Goal: Task Accomplishment & Management: Complete application form

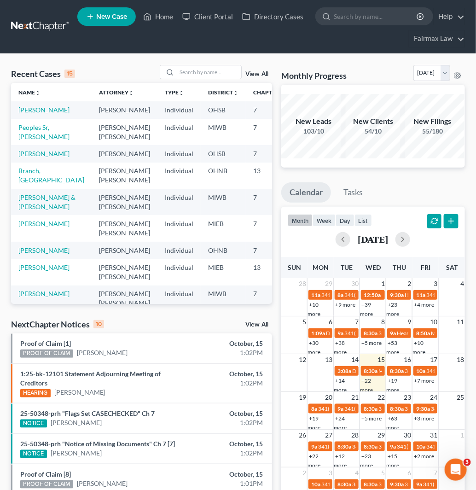
click at [98, 15] on span "New Case" at bounding box center [111, 16] width 31 height 7
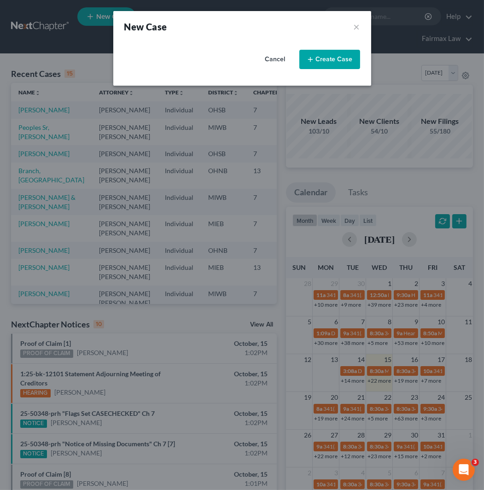
select select "40"
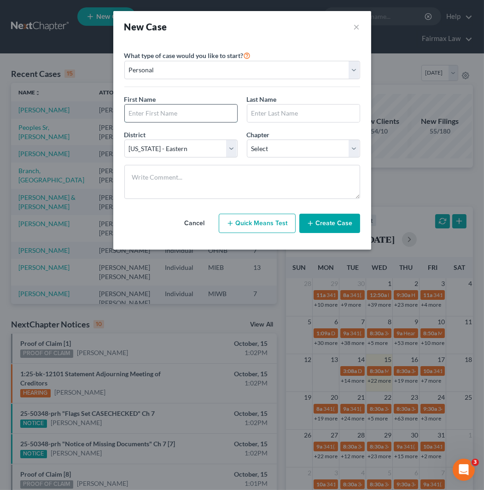
click at [193, 115] on input "text" at bounding box center [181, 112] width 112 height 17
type input "[PERSON_NAME]"
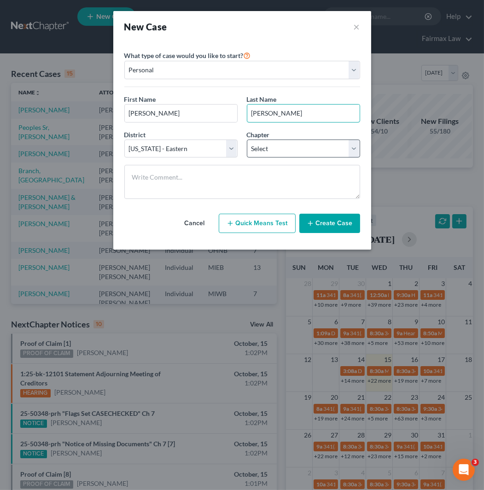
type input "[PERSON_NAME]"
click at [288, 156] on select "Select 7 11 12 13" at bounding box center [303, 148] width 113 height 18
select select "0"
click at [247, 139] on select "Select 7 11 12 13" at bounding box center [303, 148] width 113 height 18
click at [346, 220] on button "Create Case" at bounding box center [329, 222] width 61 height 19
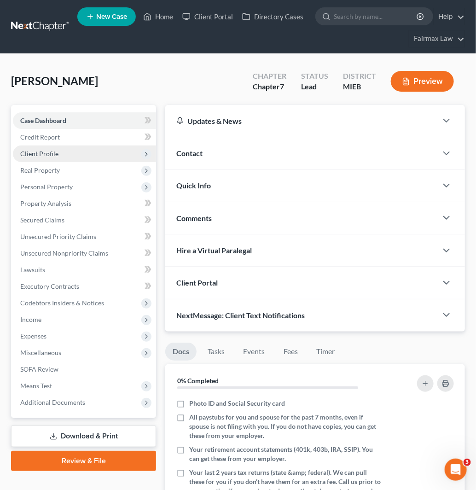
click at [91, 148] on span "Client Profile" at bounding box center [84, 153] width 143 height 17
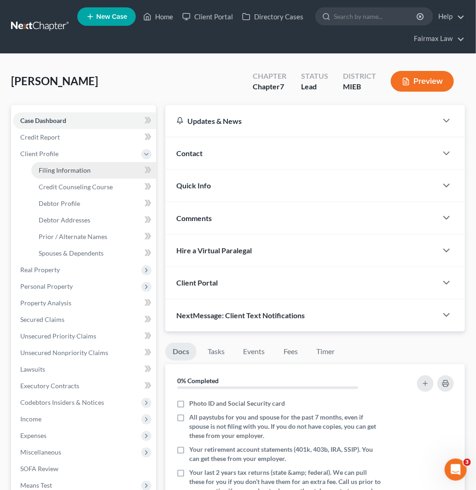
click at [97, 169] on link "Filing Information" at bounding box center [93, 170] width 125 height 17
select select "1"
select select "0"
select select "40"
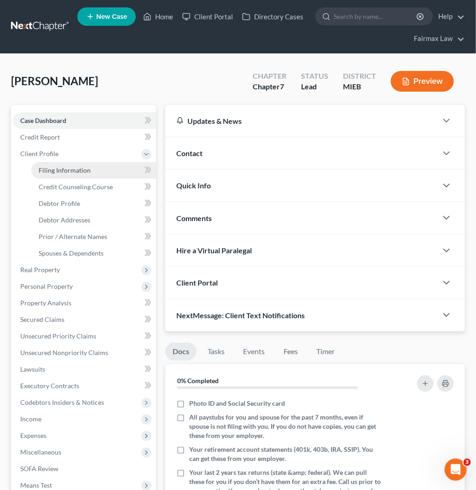
select select "23"
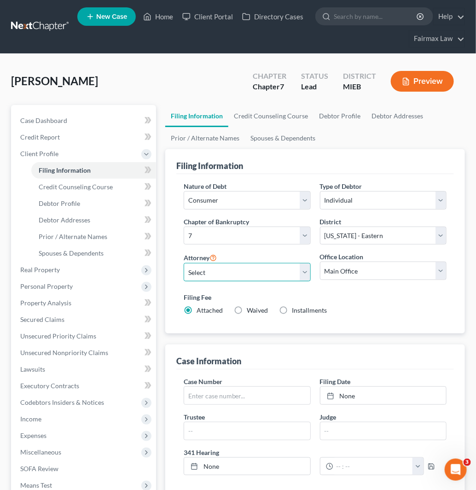
click at [248, 271] on select "Select [PERSON_NAME] [PERSON_NAME] [PERSON_NAME] [PERSON_NAME] [PERSON_NAME] [P…" at bounding box center [247, 272] width 127 height 18
select select "0"
click at [184, 263] on select "Select [PERSON_NAME] [PERSON_NAME] [PERSON_NAME] [PERSON_NAME] [PERSON_NAME] [P…" at bounding box center [247, 272] width 127 height 18
click at [299, 311] on span "Installments" at bounding box center [309, 310] width 35 height 8
click at [299, 311] on input "Installments Installments" at bounding box center [298, 309] width 6 height 6
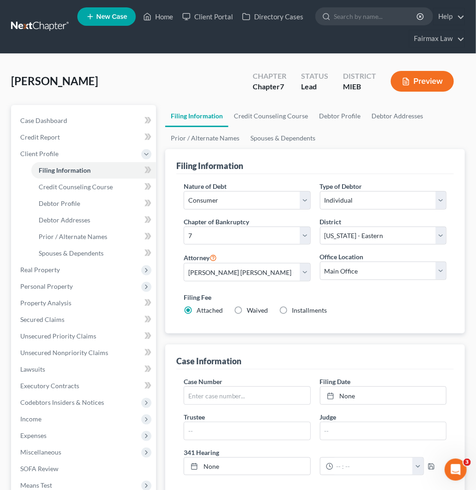
radio input "true"
radio input "false"
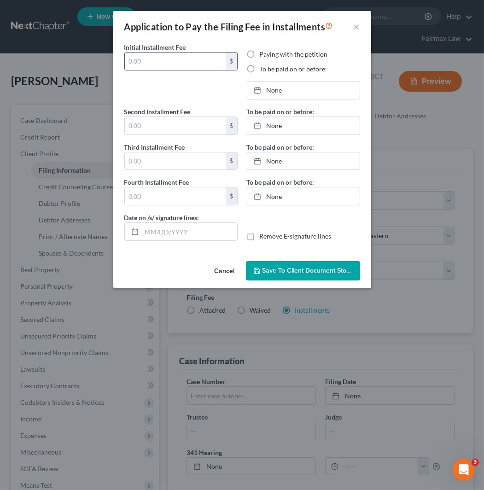
type input "0.00"
radio input "true"
type input "0.00"
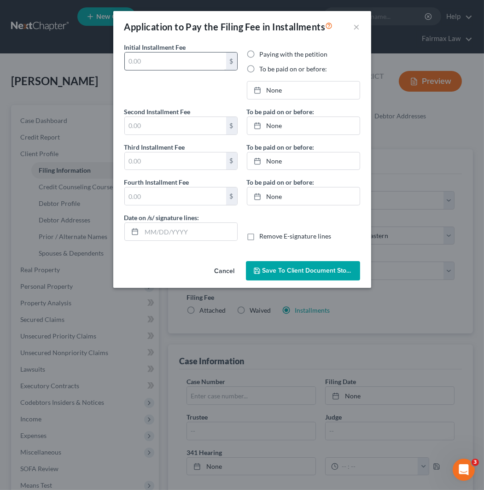
type input "[DATE]"
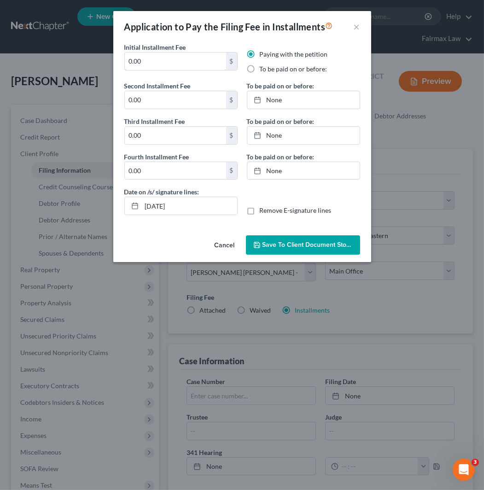
drag, startPoint x: 160, startPoint y: 68, endPoint x: 107, endPoint y: 68, distance: 52.5
click at [107, 68] on div "Application to Pay the Filing Fee in Installments × Initial Installment Fee 0.0…" at bounding box center [242, 245] width 484 height 490
drag, startPoint x: 172, startPoint y: 67, endPoint x: 106, endPoint y: 71, distance: 66.0
click at [106, 71] on div "Application to Pay the Filing Fee in Installments × Initial Installment Fee 84.…" at bounding box center [242, 245] width 484 height 490
type input "84.50"
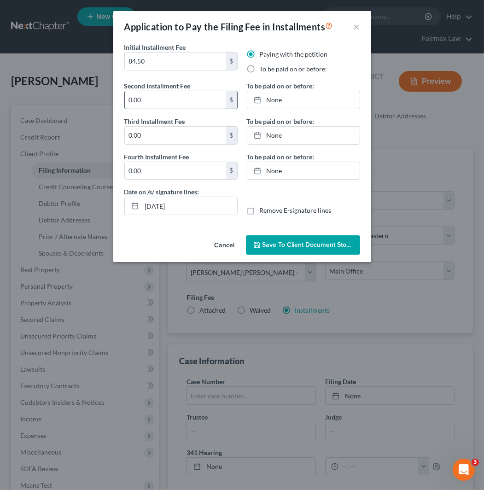
click at [154, 105] on input "0.00" at bounding box center [175, 99] width 101 height 17
paste input "84.5"
type input "84.50"
click at [155, 133] on input "0.00" at bounding box center [175, 135] width 101 height 17
paste input "84.5"
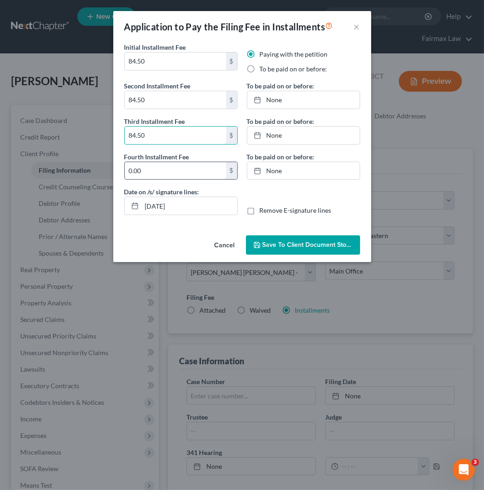
type input "84.50"
click at [159, 167] on input "0.00" at bounding box center [175, 170] width 101 height 17
paste input "84.5"
type input "84.50"
drag, startPoint x: 304, startPoint y: 68, endPoint x: 309, endPoint y: 75, distance: 8.9
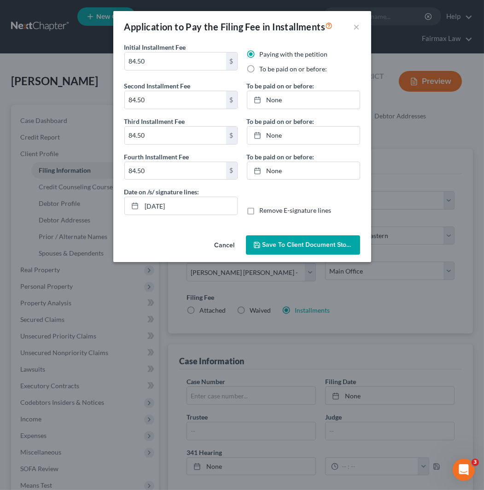
click at [304, 68] on label "To be paid on or before:" at bounding box center [294, 68] width 68 height 9
click at [269, 68] on input "To be paid on or before:" at bounding box center [266, 67] width 6 height 6
radio input "true"
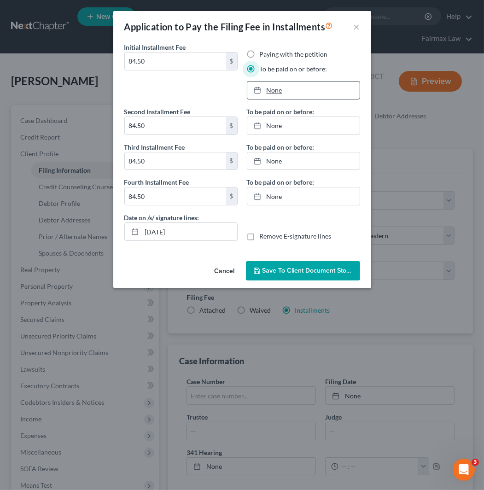
click at [317, 96] on link "None" at bounding box center [303, 89] width 112 height 17
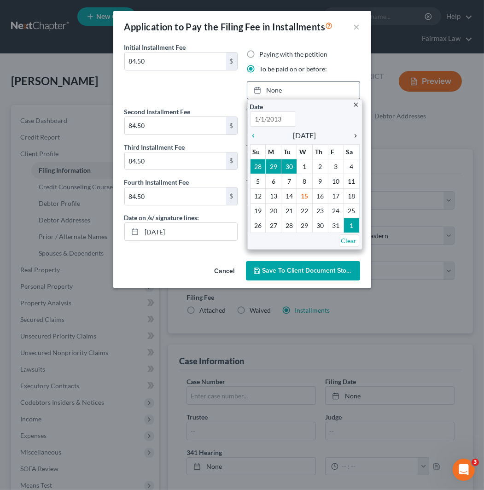
click at [356, 140] on link "chevron_right" at bounding box center [353, 135] width 12 height 11
type input "[DATE]"
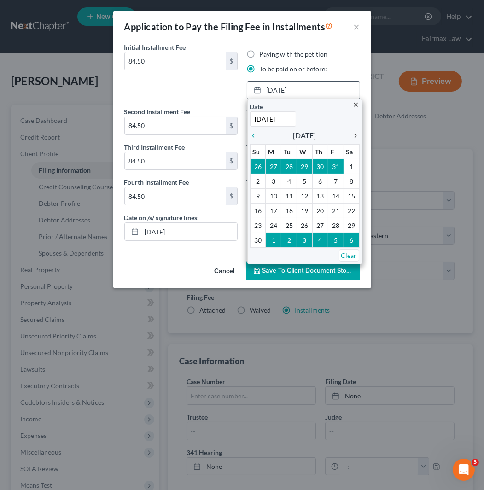
click at [358, 134] on icon "chevron_right" at bounding box center [353, 135] width 12 height 7
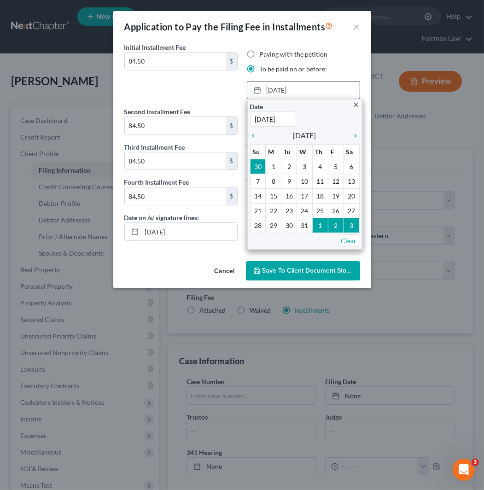
click at [250, 128] on div "close Date [DATE] Time 12:00 AM chevron_left [DATE] chevron_right Su M Tu W Th …" at bounding box center [304, 174] width 115 height 150
click at [254, 137] on icon "chevron_left" at bounding box center [256, 135] width 12 height 7
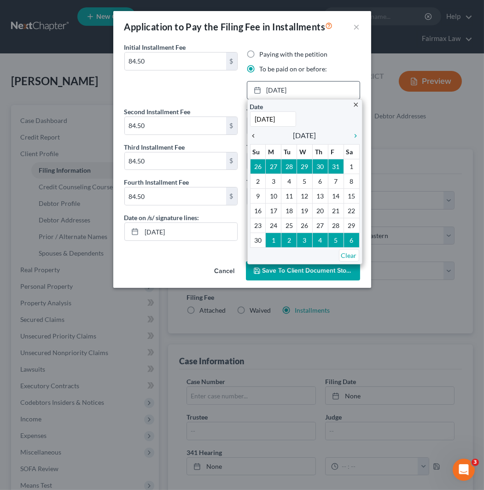
click at [254, 137] on icon "chevron_left" at bounding box center [256, 135] width 12 height 7
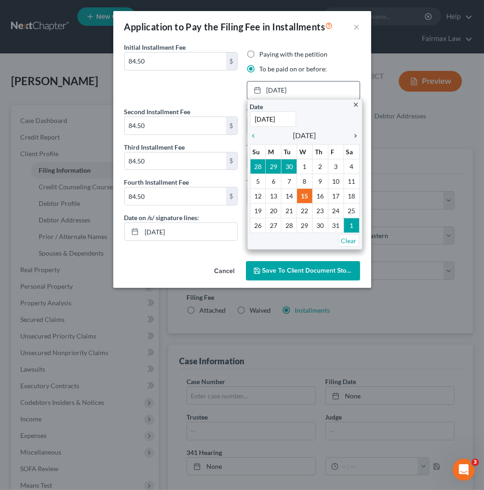
click at [350, 139] on icon "chevron_right" at bounding box center [353, 135] width 12 height 7
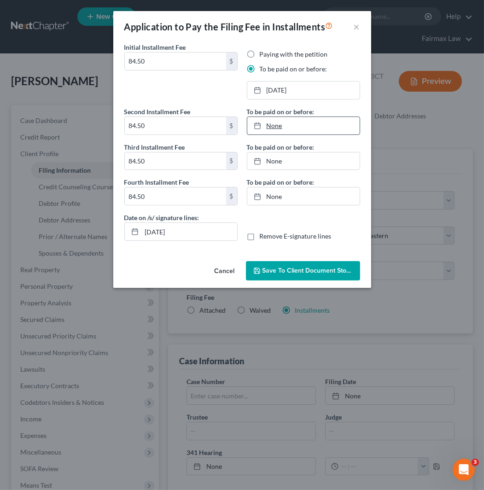
click at [324, 133] on div "None close Date Time chevron_left [DATE] chevron_right Su M Tu W Th F Sa 28 29 …" at bounding box center [303, 125] width 113 height 18
click at [321, 121] on link "None" at bounding box center [303, 125] width 112 height 17
type input "[DATE]"
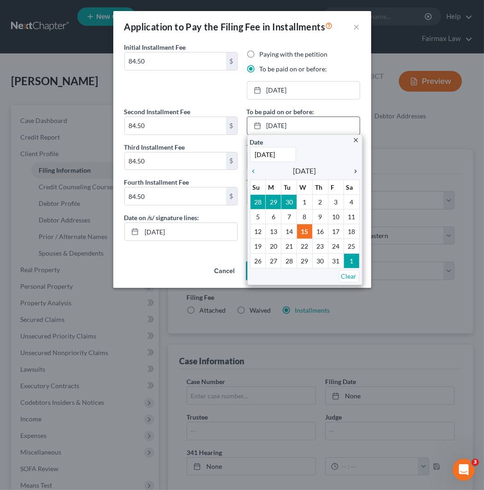
click at [358, 171] on icon "chevron_right" at bounding box center [353, 170] width 12 height 7
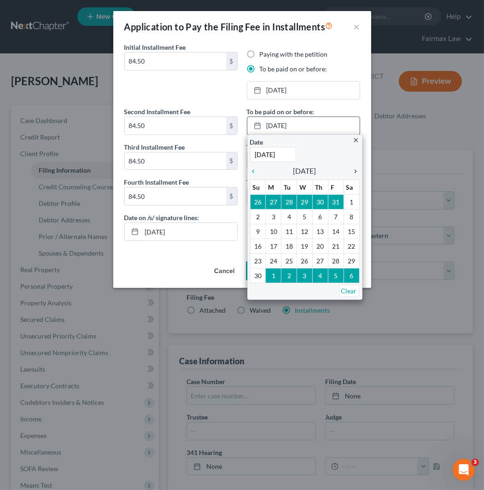
click at [358, 171] on icon "chevron_right" at bounding box center [353, 170] width 12 height 7
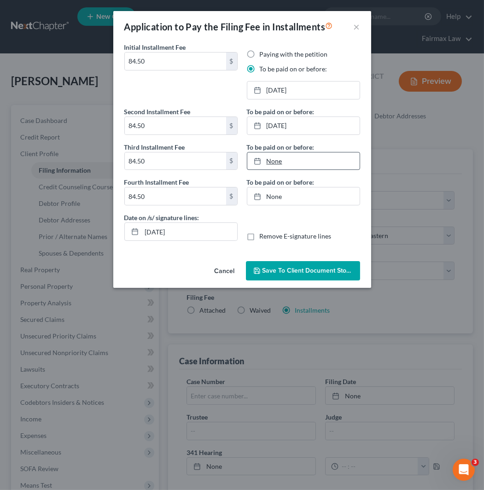
click at [327, 162] on link "None" at bounding box center [303, 160] width 112 height 17
type input "[DATE]"
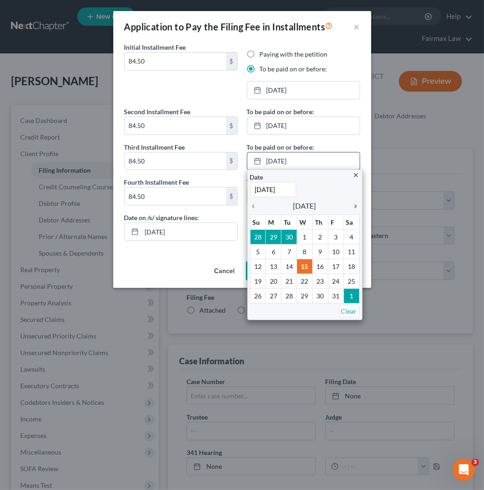
click at [357, 210] on link "chevron_right" at bounding box center [353, 205] width 12 height 11
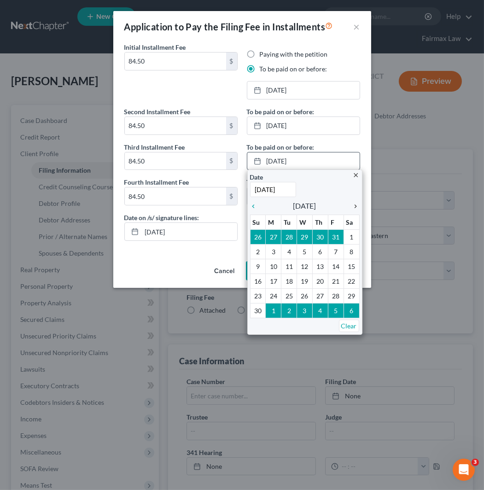
click at [357, 210] on link "chevron_right" at bounding box center [353, 205] width 12 height 11
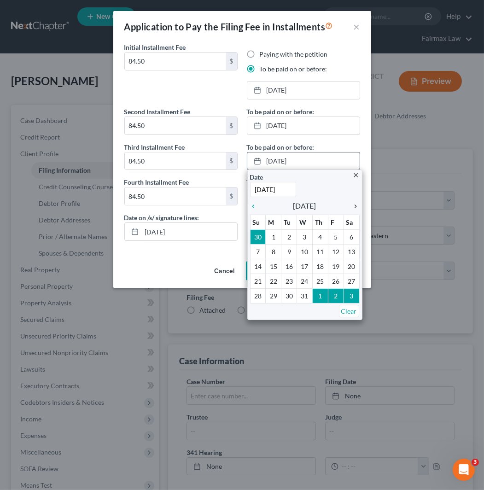
click at [357, 210] on link "chevron_right" at bounding box center [353, 205] width 12 height 11
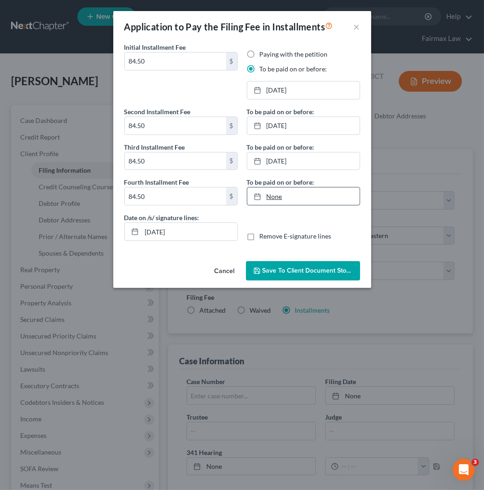
click at [323, 192] on link "None" at bounding box center [303, 195] width 112 height 17
type input "[DATE]"
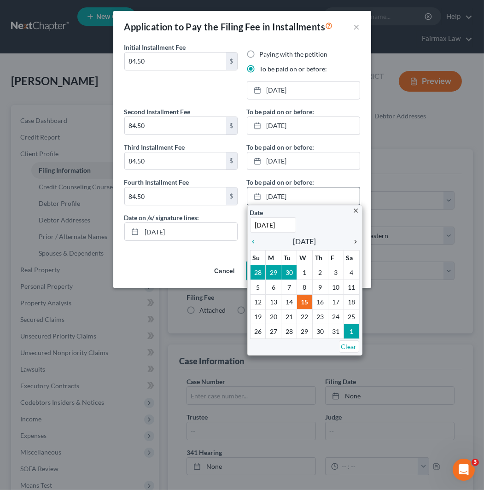
click at [356, 241] on icon "chevron_right" at bounding box center [353, 241] width 12 height 7
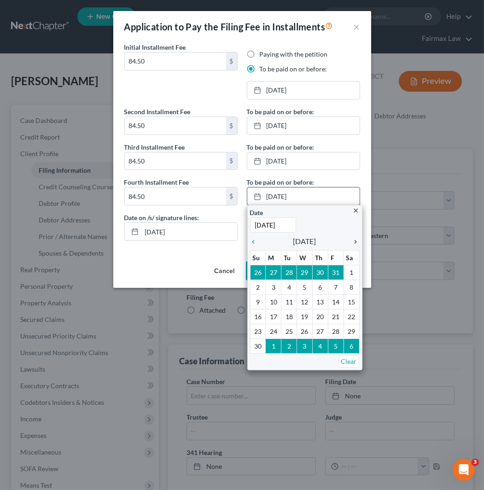
click at [356, 241] on icon "chevron_right" at bounding box center [353, 241] width 12 height 7
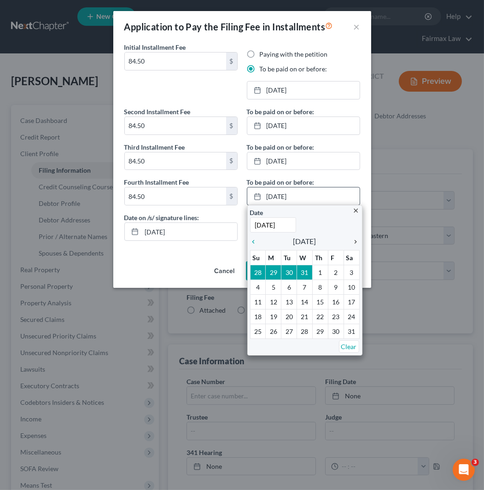
click at [356, 241] on icon "chevron_right" at bounding box center [353, 241] width 12 height 7
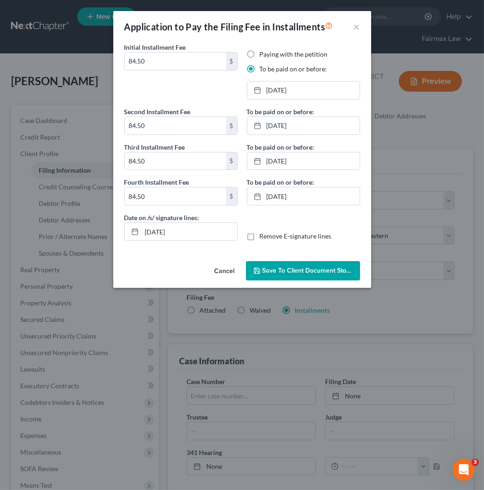
click at [309, 276] on button "Save to Client Document Storage" at bounding box center [303, 270] width 114 height 19
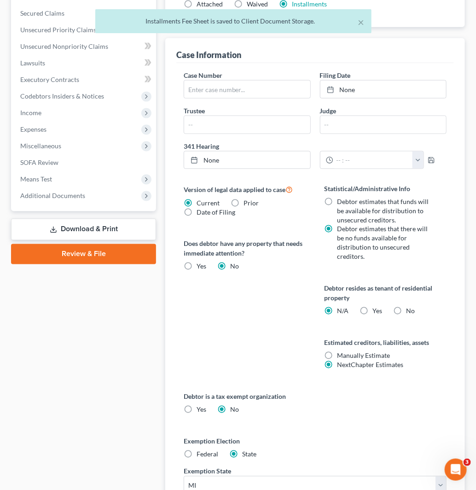
scroll to position [306, 0]
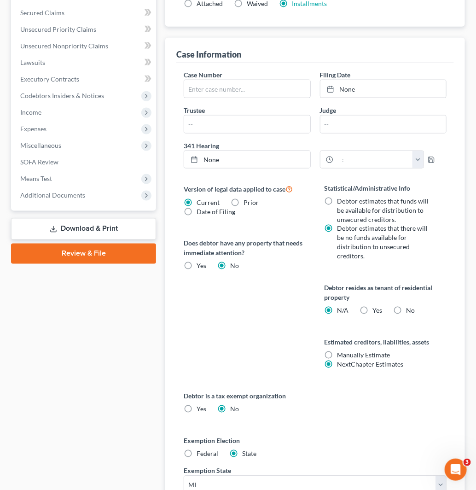
click at [373, 306] on label "Yes Yes" at bounding box center [378, 310] width 10 height 9
click at [376, 306] on input "Yes Yes" at bounding box center [379, 309] width 6 height 6
radio input "true"
radio input "false"
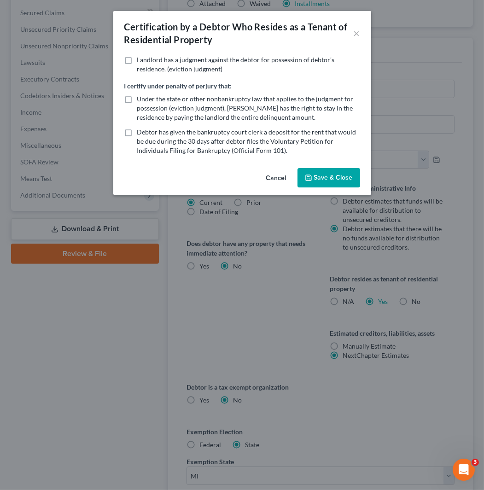
click at [337, 176] on button "Save & Close" at bounding box center [328, 177] width 63 height 19
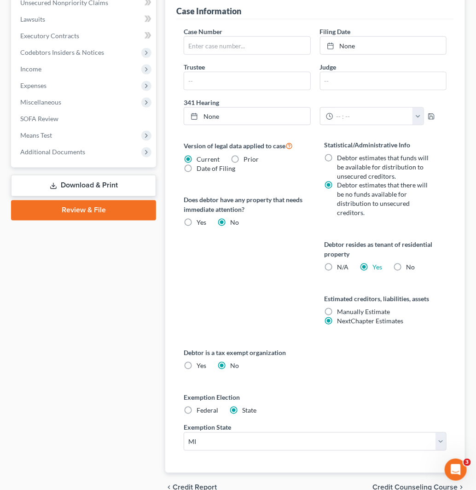
scroll to position [388, 0]
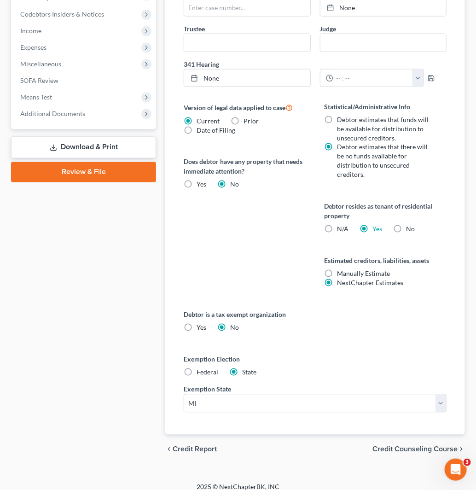
click at [207, 368] on span "Federal" at bounding box center [207, 372] width 22 height 8
click at [206, 368] on input "Federal" at bounding box center [203, 371] width 6 height 6
radio input "true"
radio input "false"
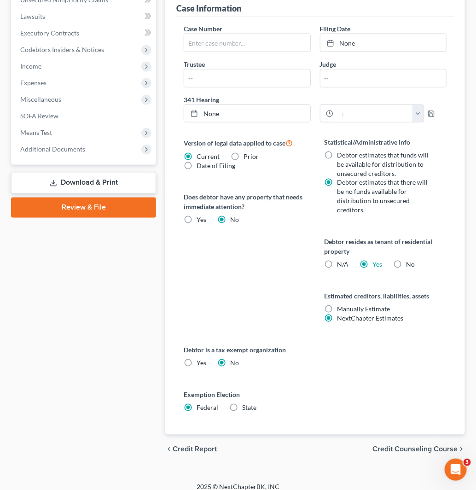
click at [428, 445] on span "Credit Counseling Course" at bounding box center [414, 448] width 85 height 7
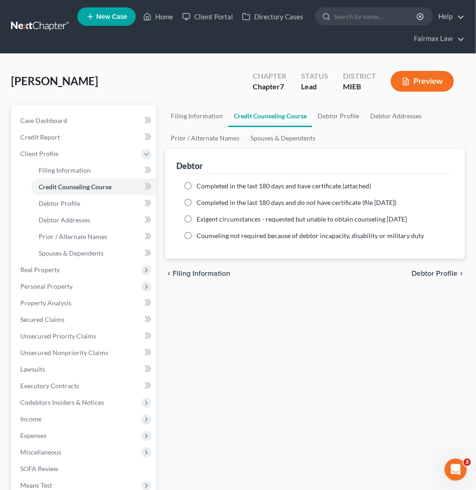
click at [311, 207] on ng-include "Completed in the last 180 days and have certificate (attached) Date Completed N…" at bounding box center [315, 210] width 263 height 59
click at [320, 200] on span "Completed in the last 180 days and do not have certificate (file [DATE])" at bounding box center [296, 202] width 200 height 8
click at [206, 200] on input "Completed in the last 180 days and do not have certificate (file [DATE])" at bounding box center [203, 201] width 6 height 6
radio input "true"
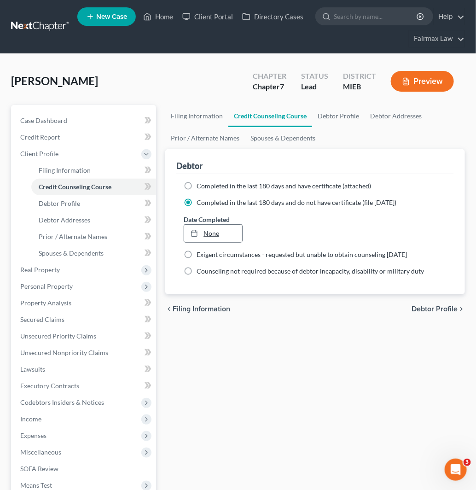
click at [236, 237] on link "None" at bounding box center [213, 233] width 58 height 17
type input "[DATE]"
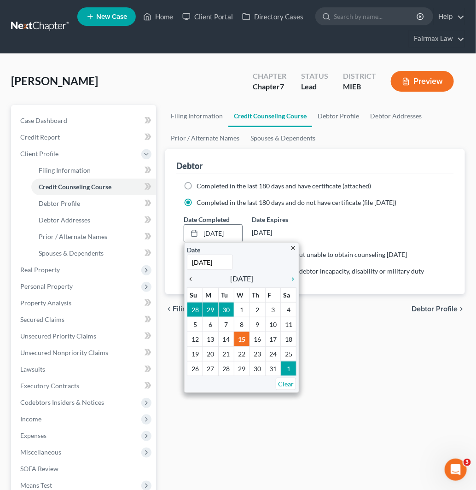
click at [192, 282] on icon "chevron_left" at bounding box center [193, 278] width 12 height 7
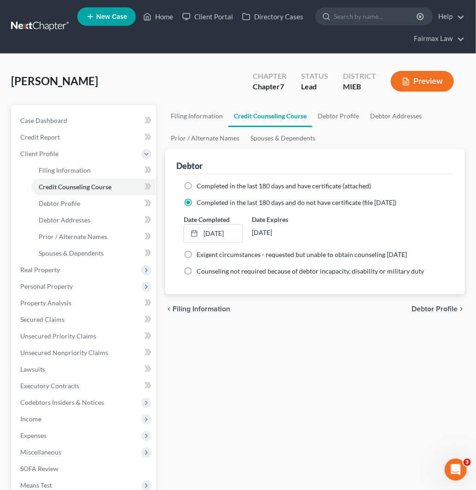
click at [432, 310] on span "Debtor Profile" at bounding box center [434, 308] width 46 height 7
select select "0"
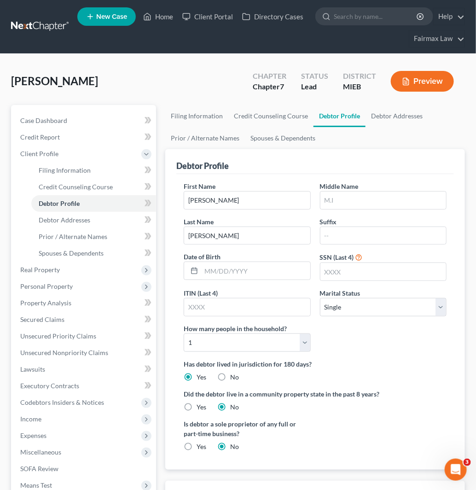
click at [277, 167] on div "Debtor Profile" at bounding box center [314, 161] width 277 height 25
click at [348, 204] on input "text" at bounding box center [383, 199] width 126 height 17
type input "R"
click at [281, 267] on input "text" at bounding box center [255, 270] width 109 height 17
type input "[DATE]"
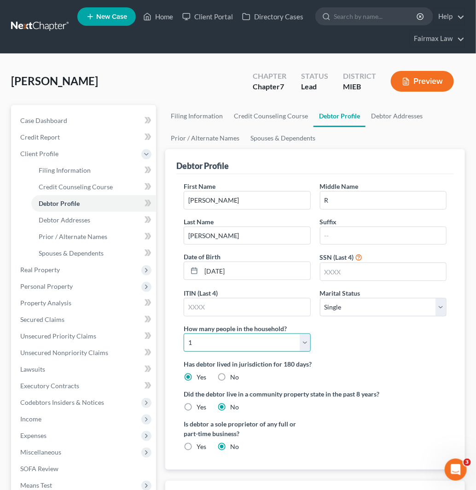
click at [254, 341] on select "Select 1 2 3 4 5 6 7 8 9 10 11 12 13 14 15 16 17 18 19 20" at bounding box center [247, 342] width 127 height 18
click at [184, 333] on select "Select 1 2 3 4 5 6 7 8 9 10 11 12 13 14 15 16 17 18 19 20" at bounding box center [247, 342] width 127 height 18
drag, startPoint x: 240, startPoint y: 341, endPoint x: 240, endPoint y: 334, distance: 7.4
click at [240, 341] on select "Select 1 2 3 4 5 6 7 8 9 10 11 12 13 14 15 16 17 18 19 20" at bounding box center [247, 342] width 127 height 18
select select "3"
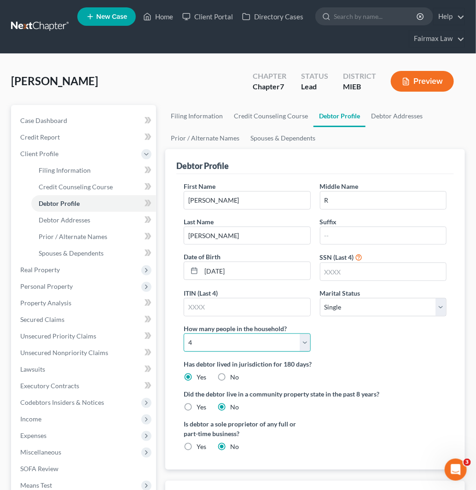
click at [184, 333] on select "Select 1 2 3 4 5 6 7 8 9 10 11 12 13 14 15 16 17 18 19 20" at bounding box center [247, 342] width 127 height 18
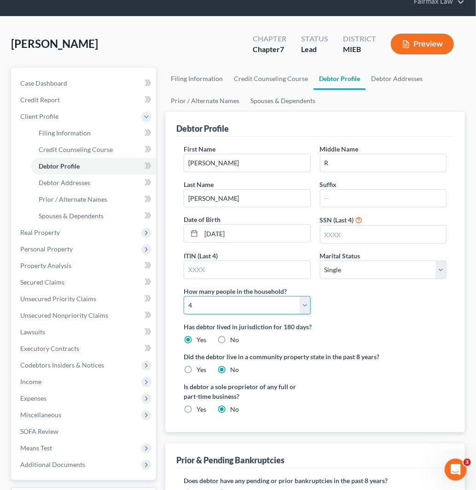
scroll to position [121, 0]
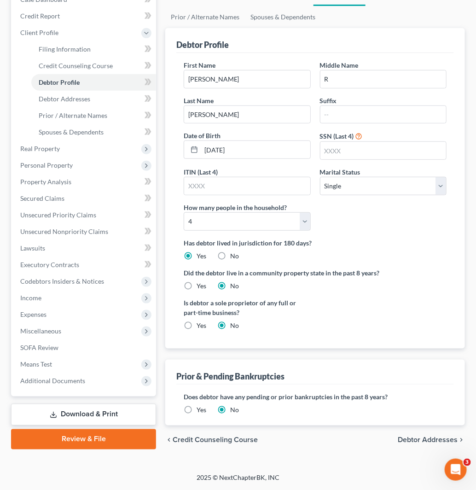
click at [302, 127] on div "First Name [PERSON_NAME] Middle Name R Last Name [PERSON_NAME] Suffix Date of B…" at bounding box center [315, 149] width 272 height 178
click at [338, 145] on input "text" at bounding box center [383, 150] width 126 height 17
type input "3959"
click at [449, 444] on div "chevron_left Credit Counseling Course Debtor Addresses chevron_right" at bounding box center [315, 439] width 300 height 29
click at [454, 439] on span "Debtor Addresses" at bounding box center [428, 439] width 60 height 7
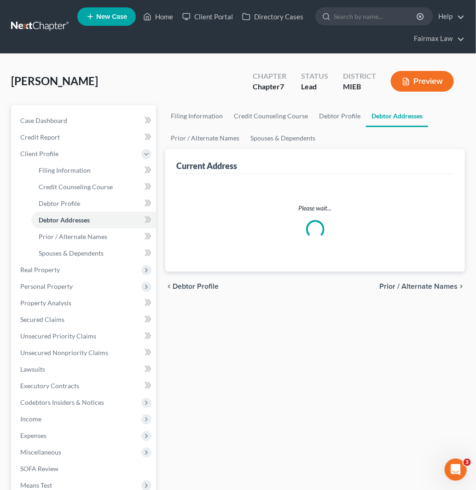
select select "0"
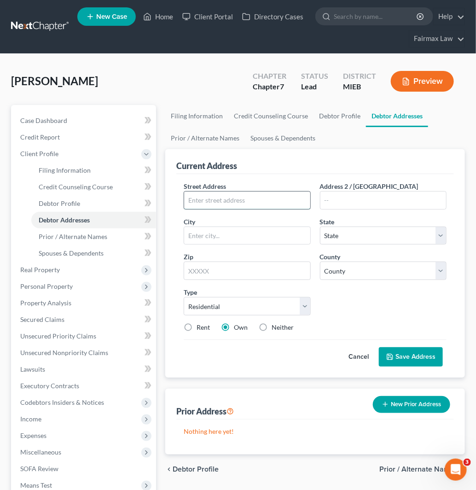
click at [213, 202] on input "text" at bounding box center [247, 199] width 126 height 17
paste input "[STREET_ADDRESS][PERSON_NAME]"
type input "[STREET_ADDRESS][PERSON_NAME]"
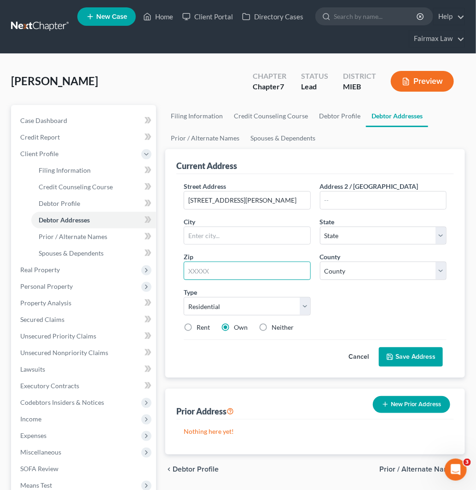
click at [261, 269] on input "text" at bounding box center [247, 270] width 127 height 18
paste input "48342"
type input "48342"
type input "Pontiac"
select select "23"
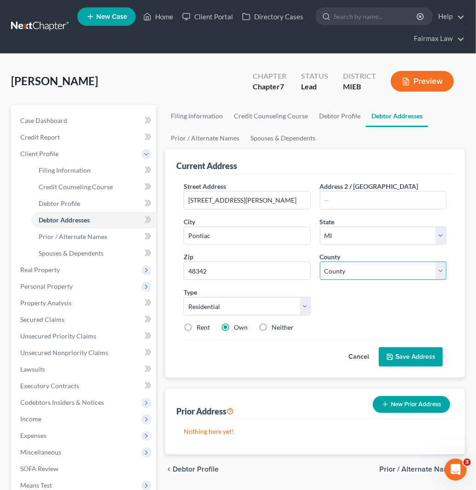
click at [369, 270] on select "[GEOGRAPHIC_DATA] [GEOGRAPHIC_DATA] [GEOGRAPHIC_DATA] [GEOGRAPHIC_DATA] [GEOGRA…" at bounding box center [383, 270] width 127 height 18
select select "62"
click at [320, 261] on select "[GEOGRAPHIC_DATA] [GEOGRAPHIC_DATA] [GEOGRAPHIC_DATA] [GEOGRAPHIC_DATA] [GEOGRA…" at bounding box center [383, 270] width 127 height 18
click at [204, 322] on div "Street Address * [STREET_ADDRESS][PERSON_NAME] * [GEOGRAPHIC_DATA] * State [US_…" at bounding box center [315, 260] width 272 height 158
click at [208, 324] on label "Rent" at bounding box center [202, 327] width 13 height 9
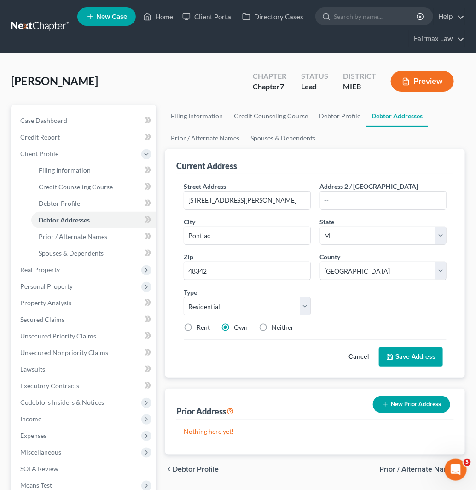
click at [206, 324] on input "Rent" at bounding box center [203, 326] width 6 height 6
radio input "true"
click at [417, 353] on button "Save Address" at bounding box center [411, 356] width 64 height 19
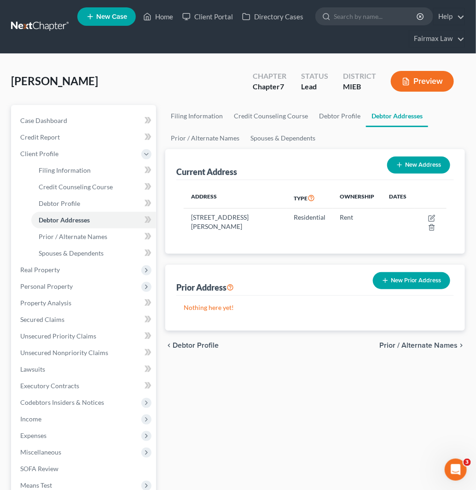
click at [405, 277] on button "New Prior Address" at bounding box center [411, 280] width 77 height 17
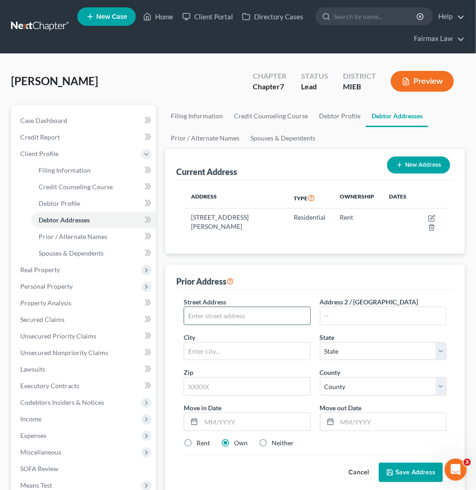
click at [258, 316] on input "text" at bounding box center [247, 315] width 126 height 17
paste input "[STREET_ADDRESS]"
type input "[STREET_ADDRESS]"
paste input "48340"
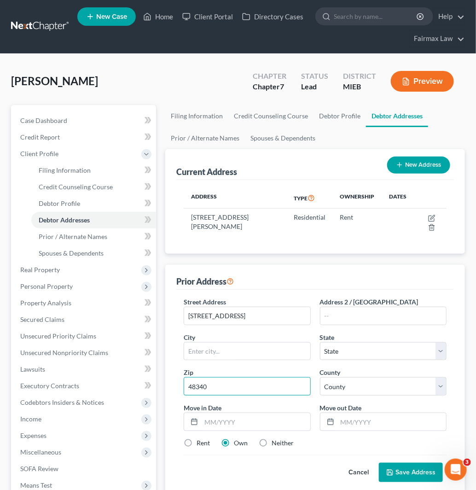
click at [274, 390] on input "48340" at bounding box center [247, 386] width 127 height 18
type input "48340"
type input "Pontiac"
select select "23"
click at [370, 386] on select "County" at bounding box center [383, 386] width 127 height 18
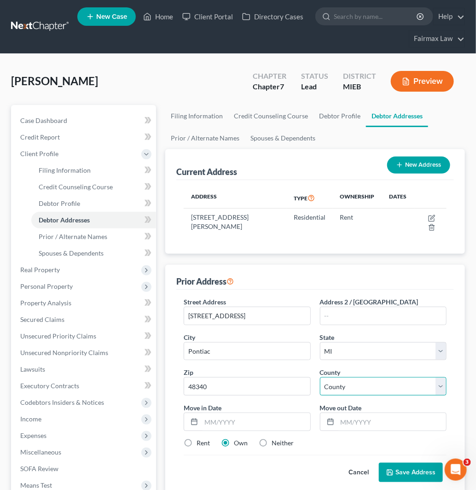
select select "62"
click at [320, 377] on select "[GEOGRAPHIC_DATA] [GEOGRAPHIC_DATA] [GEOGRAPHIC_DATA] [GEOGRAPHIC_DATA] [GEOGRA…" at bounding box center [383, 386] width 127 height 18
click at [228, 427] on input "text" at bounding box center [255, 421] width 109 height 17
type input "07/2015"
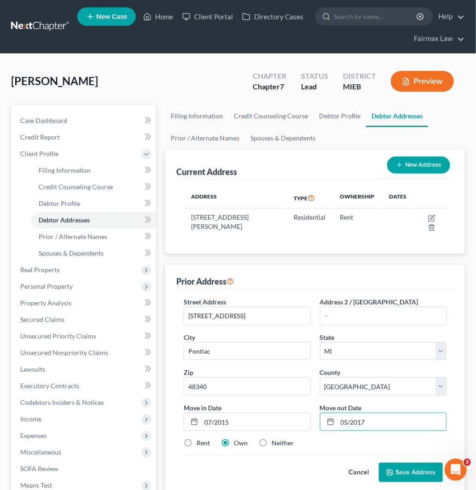
type input "05/2017"
click at [204, 438] on label "Rent" at bounding box center [202, 442] width 13 height 9
click at [204, 438] on input "Rent" at bounding box center [203, 441] width 6 height 6
radio input "true"
click at [410, 473] on button "Save Address" at bounding box center [411, 471] width 64 height 19
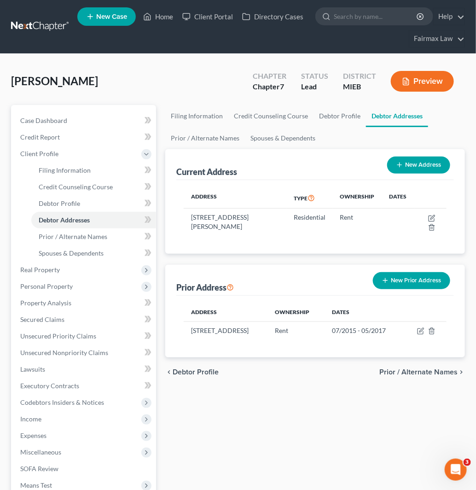
click at [406, 277] on button "New Prior Address" at bounding box center [411, 280] width 77 height 17
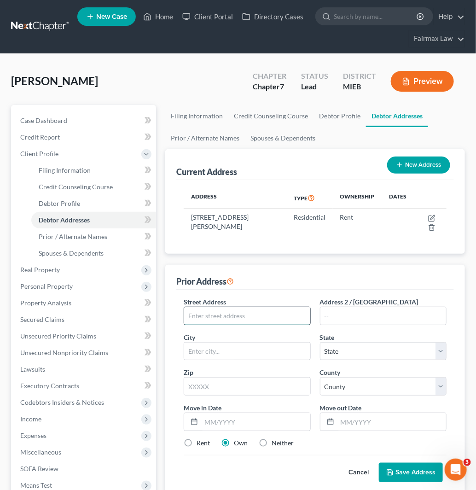
click at [237, 312] on input "text" at bounding box center [247, 315] width 126 height 17
paste input "[STREET_ADDRESS][PERSON_NAME]"
type input "[STREET_ADDRESS][PERSON_NAME]"
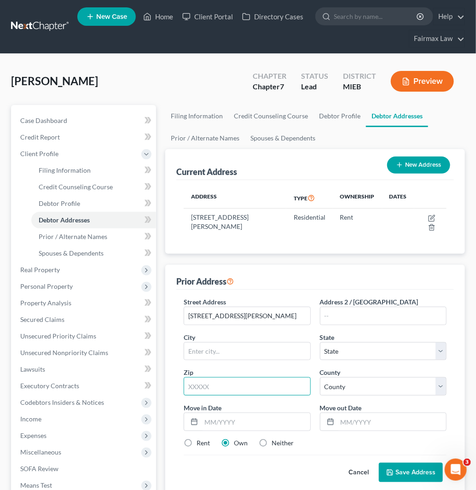
click at [243, 389] on input "text" at bounding box center [247, 386] width 127 height 18
paste input "48342"
type input "48342"
type input "Pontiac"
select select "23"
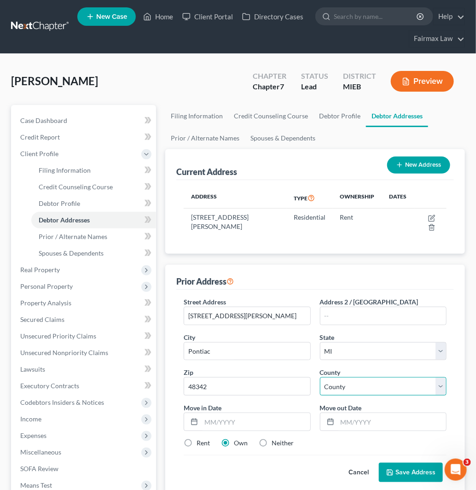
click at [347, 394] on select "County" at bounding box center [383, 386] width 127 height 18
select select "62"
click at [320, 377] on select "[GEOGRAPHIC_DATA] [GEOGRAPHIC_DATA] [GEOGRAPHIC_DATA] [GEOGRAPHIC_DATA] [GEOGRA…" at bounding box center [383, 386] width 127 height 18
click at [273, 428] on input "text" at bounding box center [255, 421] width 109 height 17
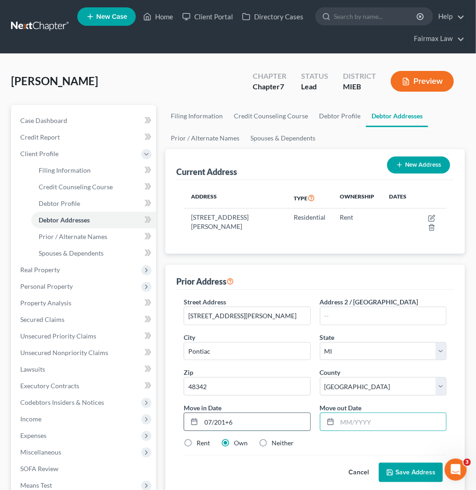
click at [273, 428] on input "07/201+6" at bounding box center [255, 421] width 109 height 17
type input "07/2016"
type input "07/2020"
click at [205, 440] on label "Rent" at bounding box center [202, 442] width 13 height 9
click at [205, 440] on input "Rent" at bounding box center [203, 441] width 6 height 6
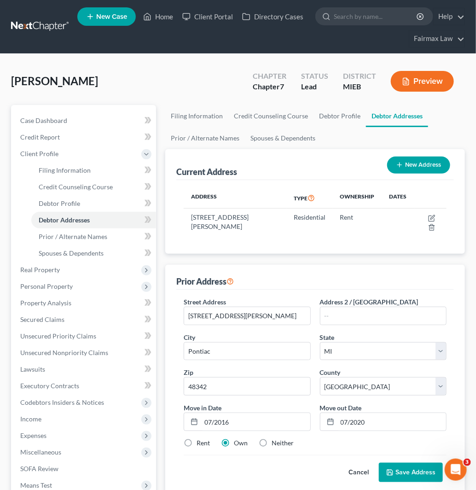
radio input "true"
click at [284, 443] on label "Neither" at bounding box center [282, 442] width 22 height 9
click at [281, 443] on input "Neither" at bounding box center [278, 441] width 6 height 6
radio input "true"
click at [404, 477] on button "Save Address" at bounding box center [411, 471] width 64 height 19
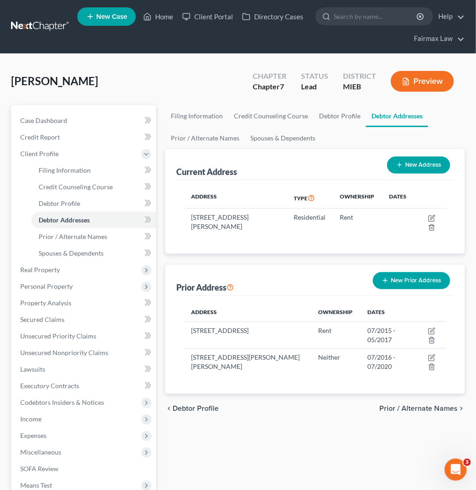
drag, startPoint x: 404, startPoint y: 279, endPoint x: 392, endPoint y: 279, distance: 11.5
click at [404, 279] on button "New Prior Address" at bounding box center [411, 280] width 77 height 17
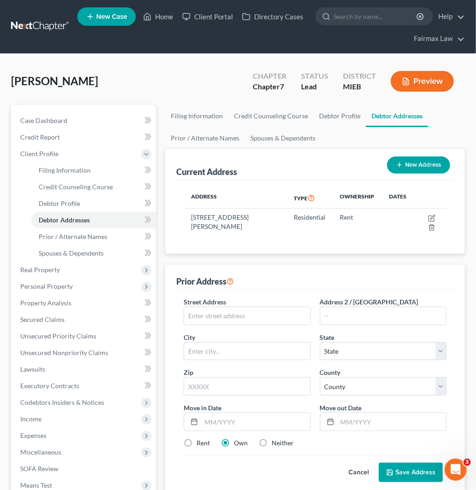
click at [205, 305] on span "Street Address" at bounding box center [205, 302] width 42 height 8
click at [215, 315] on input "text" at bounding box center [247, 315] width 126 height 17
paste input "[STREET_ADDRESS][PERSON_NAME]"
type input "[STREET_ADDRESS][PERSON_NAME]"
click at [378, 315] on input "text" at bounding box center [383, 315] width 126 height 17
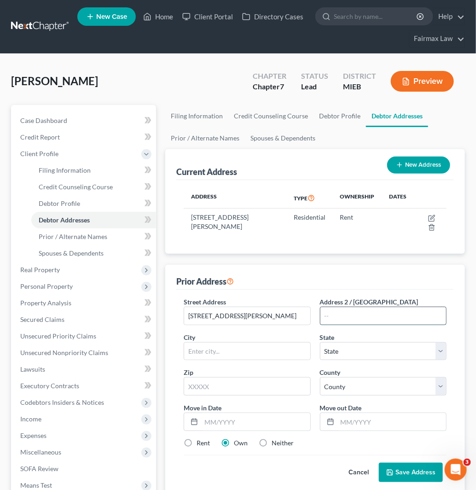
paste input "Apt 101"
type input "Apt 101"
paste input "48328"
click at [270, 385] on input "text" at bounding box center [247, 386] width 127 height 18
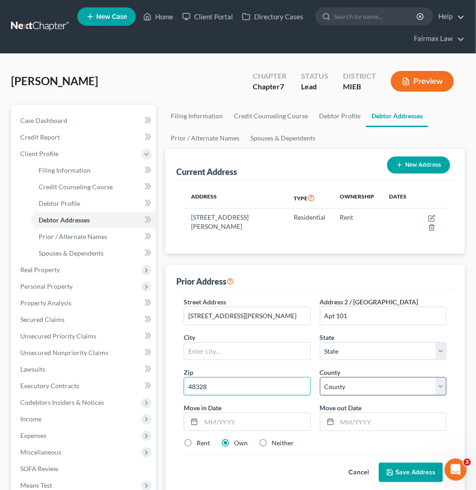
type input "48328"
click at [405, 387] on select "County" at bounding box center [383, 386] width 127 height 18
type input "Waterford"
select select "23"
select select "62"
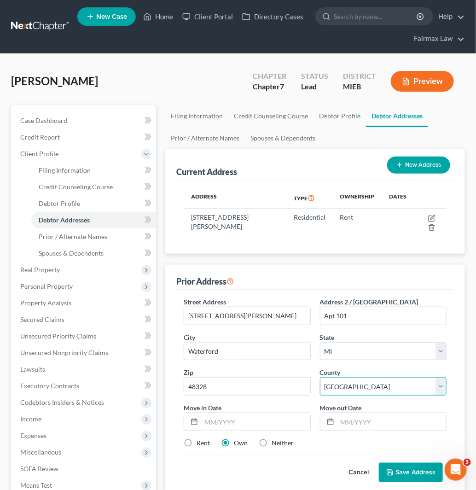
click at [320, 377] on select "[GEOGRAPHIC_DATA] [GEOGRAPHIC_DATA] [GEOGRAPHIC_DATA] [GEOGRAPHIC_DATA] [GEOGRA…" at bounding box center [383, 386] width 127 height 18
click at [214, 422] on input "text" at bounding box center [255, 421] width 109 height 17
type input "11/2016"
type input "06/2017"
click at [196, 441] on label "Rent" at bounding box center [202, 442] width 13 height 9
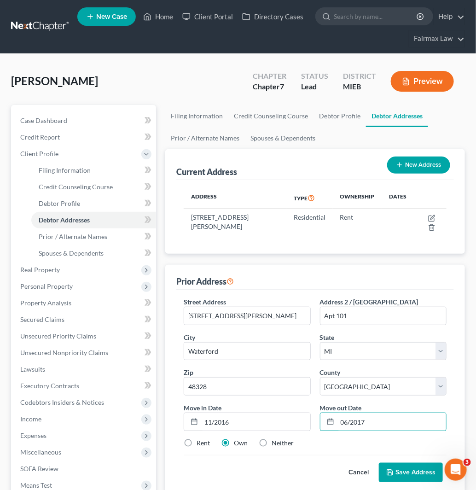
click at [200, 441] on input "Rent" at bounding box center [203, 441] width 6 height 6
radio input "true"
drag, startPoint x: 422, startPoint y: 467, endPoint x: 1, endPoint y: 5, distance: 625.7
click at [422, 467] on button "Save Address" at bounding box center [411, 471] width 64 height 19
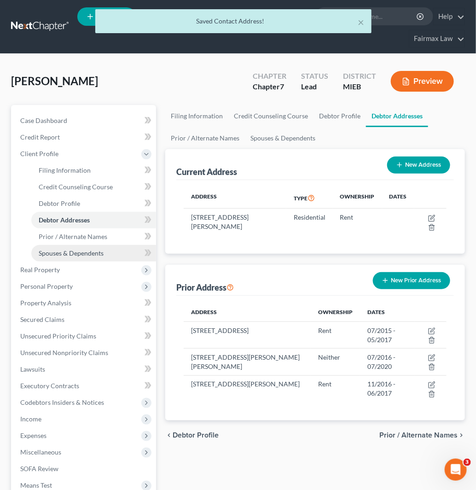
click at [78, 254] on span "Spouses & Dependents" at bounding box center [71, 253] width 65 height 8
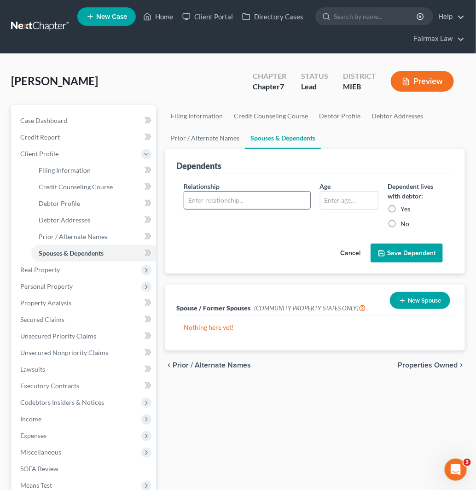
click at [220, 204] on input "text" at bounding box center [247, 199] width 126 height 17
click at [268, 196] on input "text" at bounding box center [247, 199] width 126 height 17
type input "Son"
click at [364, 200] on input "text" at bounding box center [349, 199] width 58 height 17
type input "18"
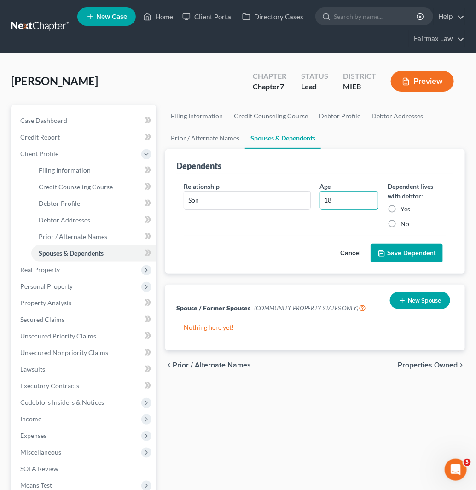
click at [400, 207] on label "Yes" at bounding box center [405, 208] width 10 height 9
click at [404, 207] on input "Yes" at bounding box center [407, 207] width 6 height 6
radio input "true"
click at [397, 251] on button "Save Dependent" at bounding box center [406, 252] width 72 height 19
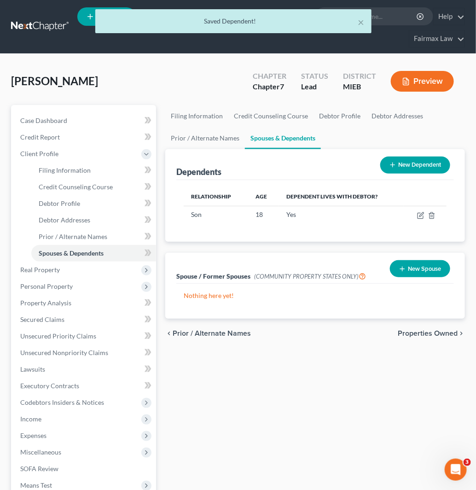
click at [416, 165] on button "New Dependent" at bounding box center [415, 164] width 70 height 17
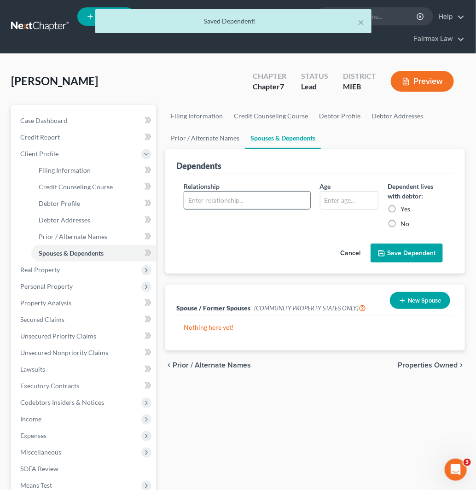
drag, startPoint x: 267, startPoint y: 196, endPoint x: 263, endPoint y: 203, distance: 8.0
click at [267, 196] on input "text" at bounding box center [247, 199] width 126 height 17
type input "Son"
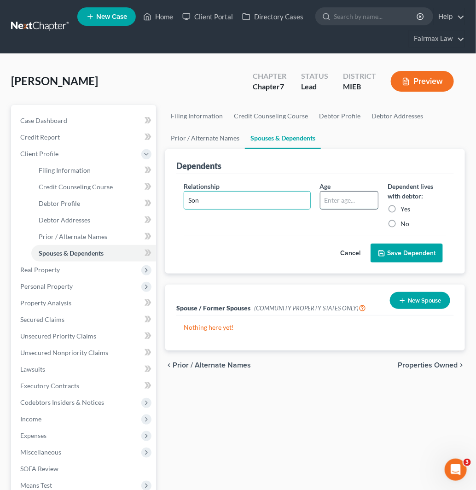
click at [357, 206] on input "text" at bounding box center [349, 199] width 58 height 17
type input "11"
click at [400, 213] on label "Yes" at bounding box center [405, 208] width 10 height 9
click at [404, 210] on input "Yes" at bounding box center [407, 207] width 6 height 6
radio input "true"
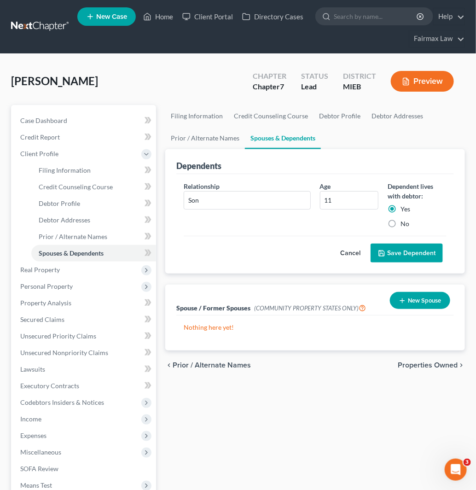
click at [421, 252] on button "Save Dependent" at bounding box center [406, 252] width 72 height 19
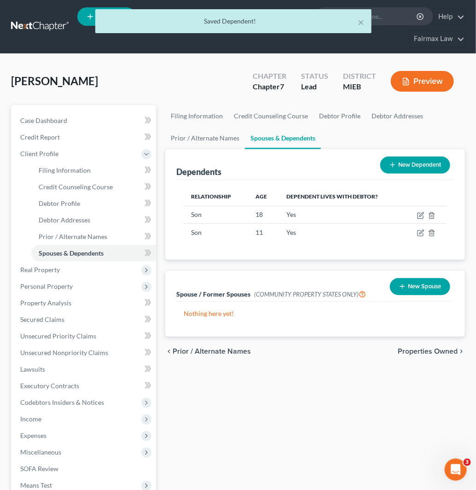
click at [395, 162] on icon at bounding box center [392, 164] width 7 height 7
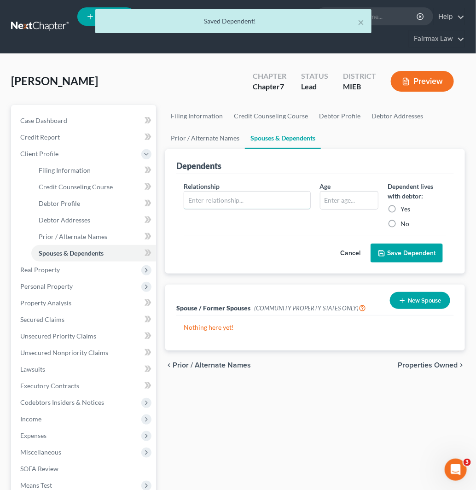
drag, startPoint x: 226, startPoint y: 208, endPoint x: 227, endPoint y: 213, distance: 5.6
click at [226, 208] on input "text" at bounding box center [247, 199] width 126 height 17
type input "Daughter"
click at [352, 196] on input "text" at bounding box center [349, 199] width 58 height 17
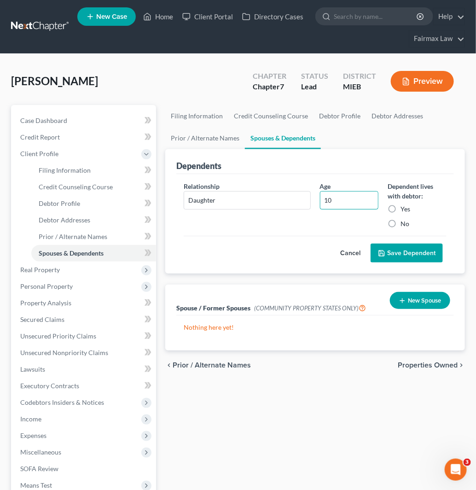
type input "10"
click at [400, 210] on label "Yes" at bounding box center [405, 208] width 10 height 9
click at [404, 210] on input "Yes" at bounding box center [407, 207] width 6 height 6
radio input "true"
drag, startPoint x: 410, startPoint y: 238, endPoint x: 412, endPoint y: 248, distance: 10.7
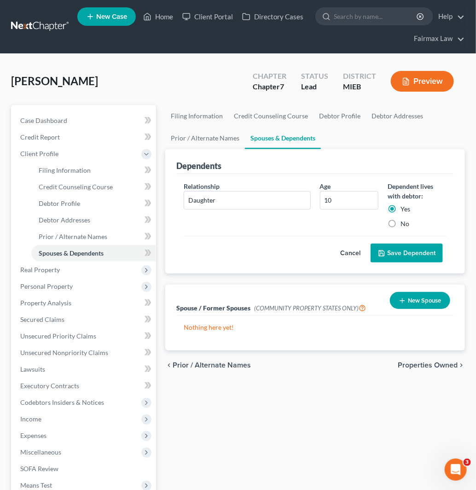
click at [412, 244] on div "Cancel Save Dependent" at bounding box center [315, 249] width 263 height 27
click at [415, 252] on button "Save Dependent" at bounding box center [406, 252] width 72 height 19
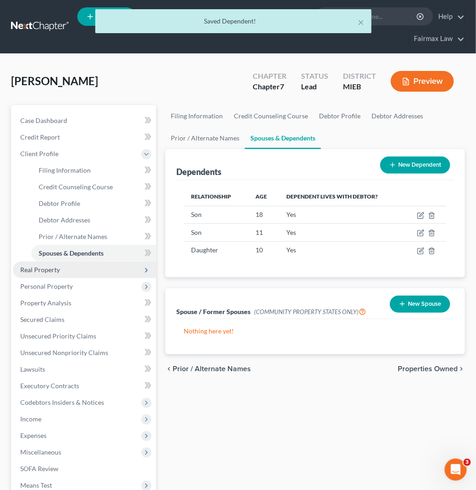
click at [86, 269] on span "Real Property" at bounding box center [84, 269] width 143 height 17
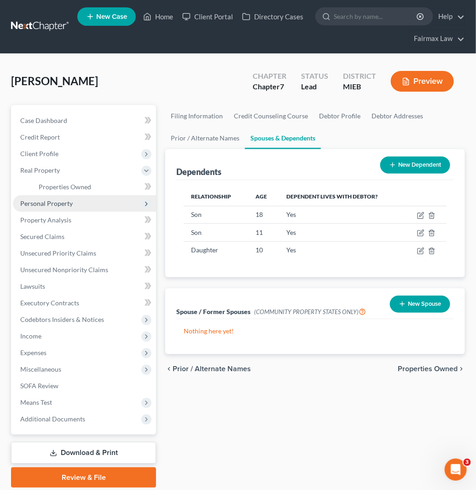
click at [81, 203] on span "Personal Property" at bounding box center [84, 203] width 143 height 17
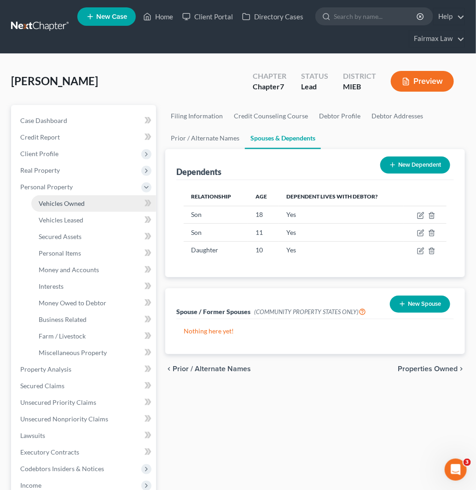
click at [90, 205] on link "Vehicles Owned" at bounding box center [93, 203] width 125 height 17
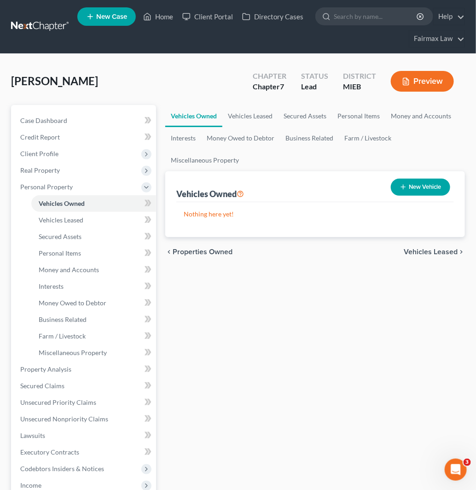
click at [433, 179] on button "New Vehicle" at bounding box center [420, 187] width 59 height 17
select select "0"
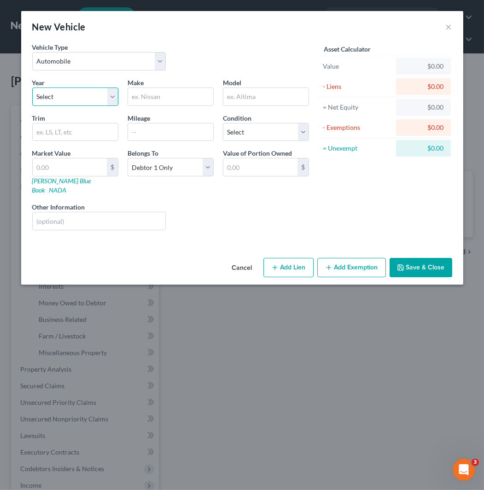
click at [43, 105] on select "Select 2026 2025 2024 2023 2022 2021 2020 2019 2018 2017 2016 2015 2014 2013 20…" at bounding box center [75, 96] width 86 height 18
select select "11"
click at [32, 87] on select "Select 2026 2025 2024 2023 2022 2021 2020 2019 2018 2017 2016 2015 2014 2013 20…" at bounding box center [75, 96] width 86 height 18
click at [163, 94] on input "text" at bounding box center [170, 96] width 85 height 17
click at [178, 96] on input "Cadillax" at bounding box center [170, 96] width 85 height 17
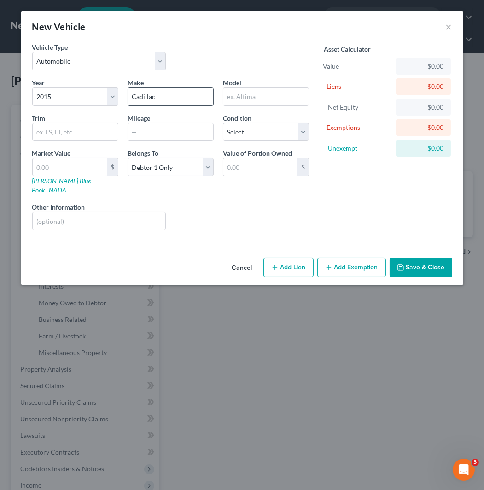
type input "Cadillac"
type input "SRX"
click at [164, 123] on input "text" at bounding box center [170, 131] width 85 height 17
paste input "98264"
type input "98264"
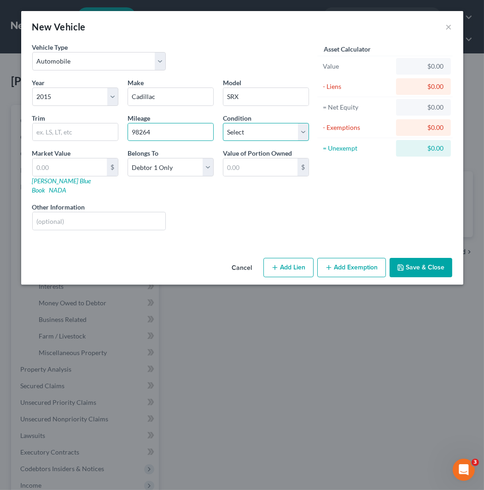
click at [264, 134] on select "Select Excellent Very Good Good Fair Poor" at bounding box center [266, 132] width 86 height 18
select select "3"
click at [223, 123] on select "Select Excellent Very Good Good Fair Poor" at bounding box center [266, 132] width 86 height 18
click at [77, 170] on input "text" at bounding box center [70, 166] width 74 height 17
click at [83, 163] on input "text" at bounding box center [70, 166] width 74 height 17
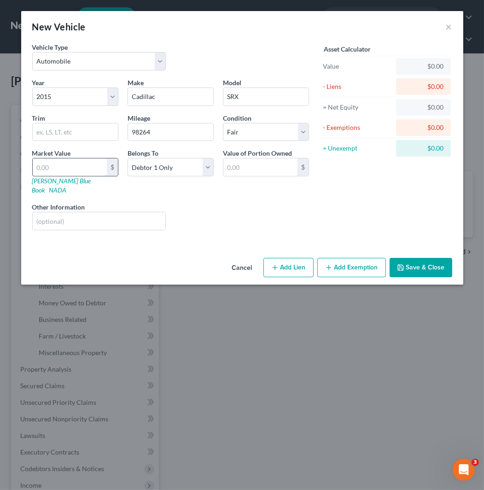
type input "7"
type input "7.00"
type input "77"
type input "77.00"
type input "775"
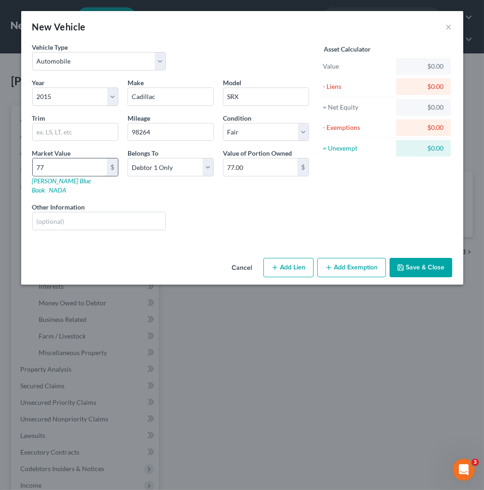
type input "775.00"
type input "7756"
type input "7,756.00"
click at [360, 258] on button "Add Exemption" at bounding box center [351, 267] width 69 height 19
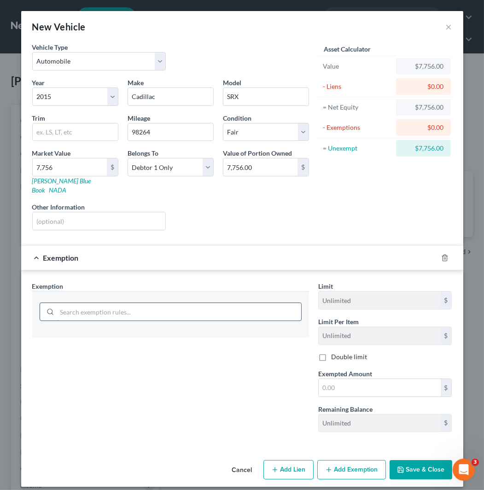
click at [118, 303] on input "search" at bounding box center [179, 311] width 244 height 17
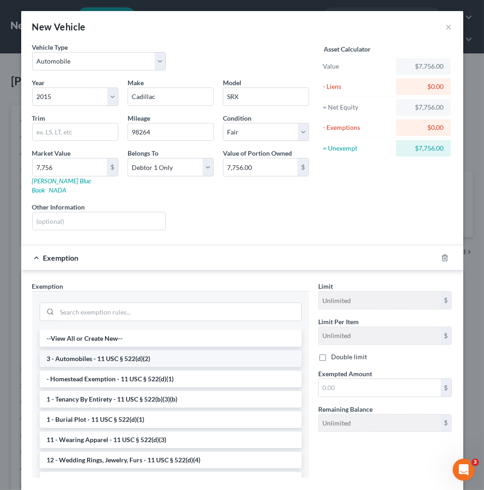
click at [125, 352] on li "3 - Automobiles - 11 USC § 522(d)(2)" at bounding box center [171, 358] width 262 height 17
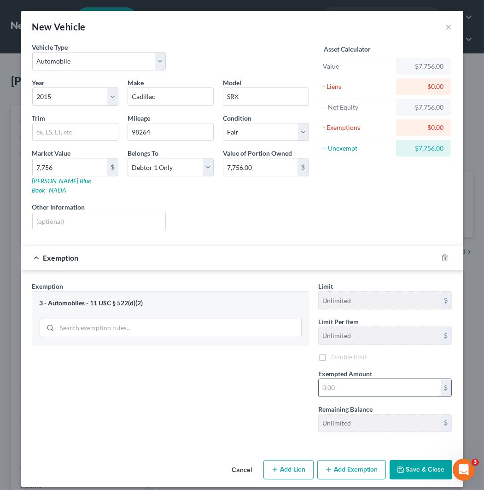
click at [403, 383] on input "text" at bounding box center [379, 387] width 122 height 17
click at [61, 166] on input "7,756" at bounding box center [70, 166] width 74 height 17
type input "7"
type input "7.00"
type input "71"
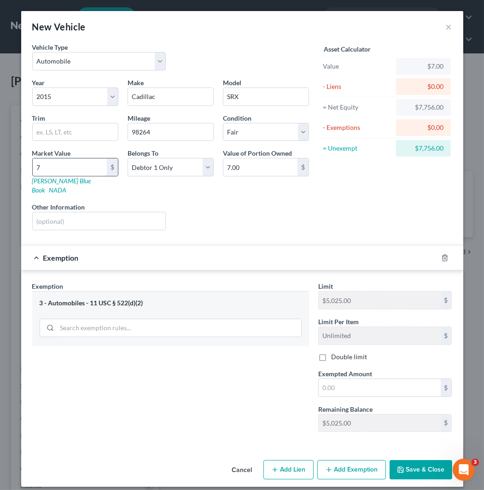
type input "71.00"
type input "717"
type input "717.00"
type input "7174"
type input "7,174.00"
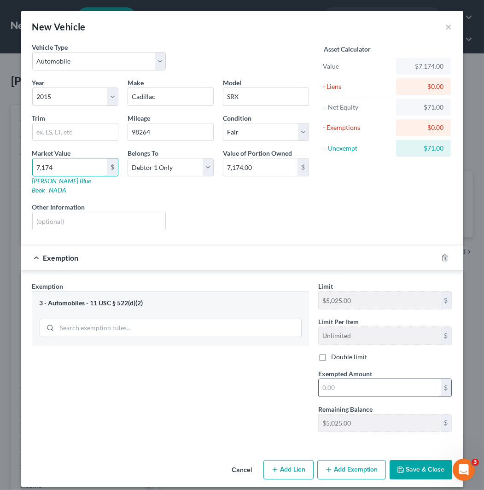
type input "7,174"
click at [399, 382] on input "text" at bounding box center [379, 387] width 122 height 17
type input "5,025"
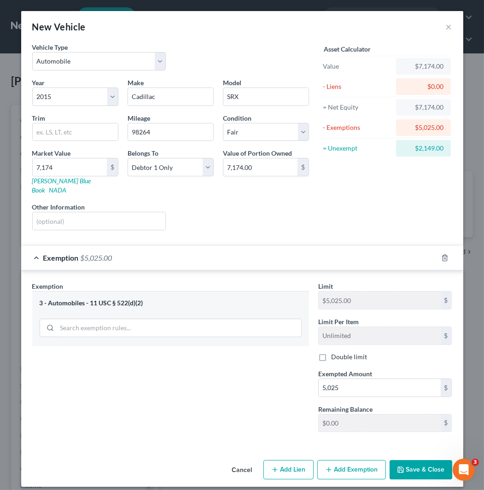
click at [420, 462] on button "Save & Close" at bounding box center [420, 469] width 63 height 19
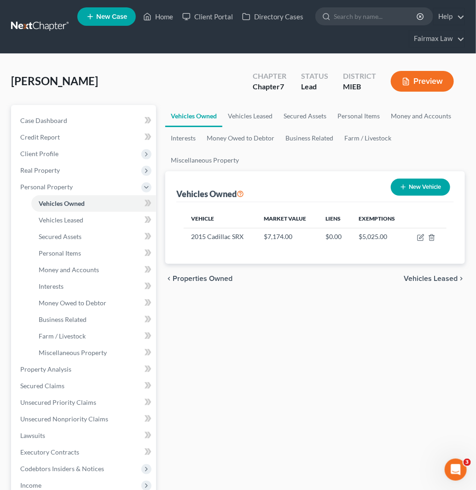
click at [277, 186] on div "Vehicles Owned New Vehicle" at bounding box center [314, 186] width 277 height 31
click at [444, 187] on button "New Vehicle" at bounding box center [420, 187] width 59 height 17
select select "0"
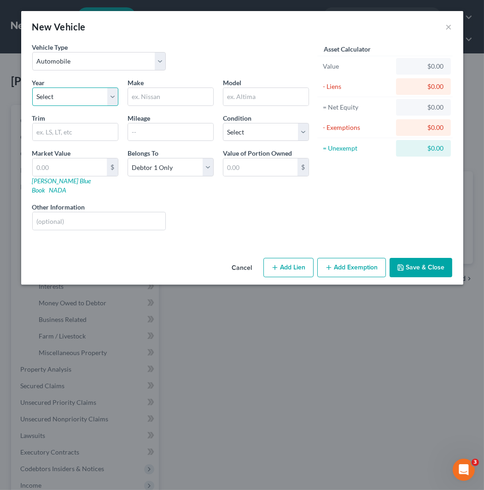
click at [85, 98] on select "Select 2026 2025 2024 2023 2022 2021 2020 2019 2018 2017 2016 2015 2014 2013 20…" at bounding box center [75, 96] width 86 height 18
select select "11"
click at [32, 87] on select "Select 2026 2025 2024 2023 2022 2021 2020 2019 2018 2017 2016 2015 2014 2013 20…" at bounding box center [75, 96] width 86 height 18
click at [180, 96] on input "text" at bounding box center [170, 96] width 85 height 17
type input "GMC"
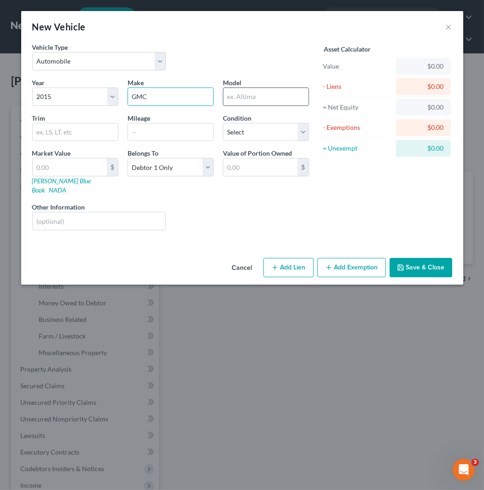
click at [238, 100] on input "text" at bounding box center [265, 96] width 85 height 17
type input "Terrain"
click at [173, 137] on input "text" at bounding box center [170, 131] width 85 height 17
paste input "185000"
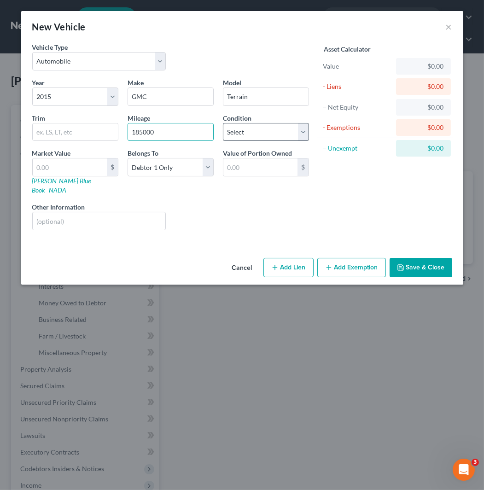
type input "185000"
click at [268, 136] on select "Select Excellent Very Good Good Fair Poor" at bounding box center [266, 132] width 86 height 18
select select "3"
click at [223, 123] on select "Select Excellent Very Good Good Fair Poor" at bounding box center [266, 132] width 86 height 18
click at [95, 161] on input "text" at bounding box center [70, 166] width 74 height 17
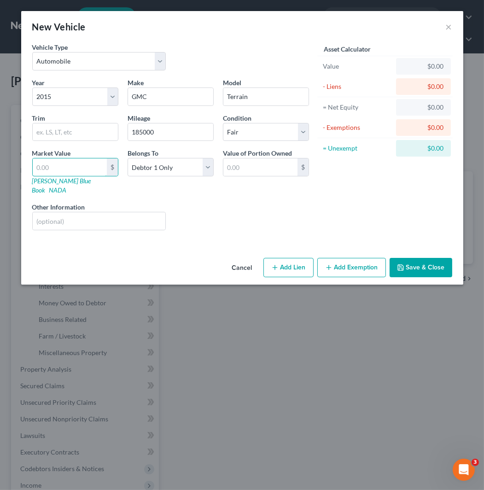
type input "3"
type input "3.00"
type input "36"
type input "36.00"
type input "363"
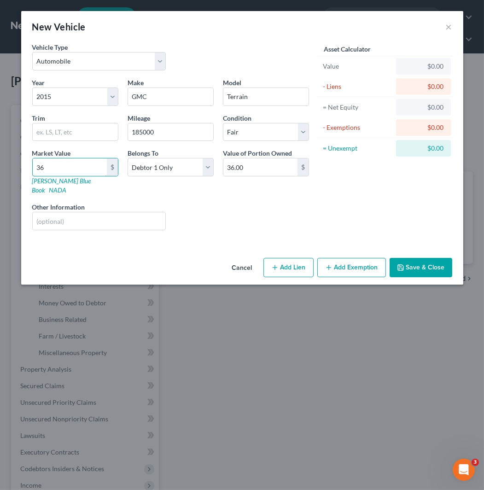
type input "363.00"
type input "3631"
type input "3,631.00"
type input "3,631"
click at [351, 260] on button "Add Exemption" at bounding box center [351, 267] width 69 height 19
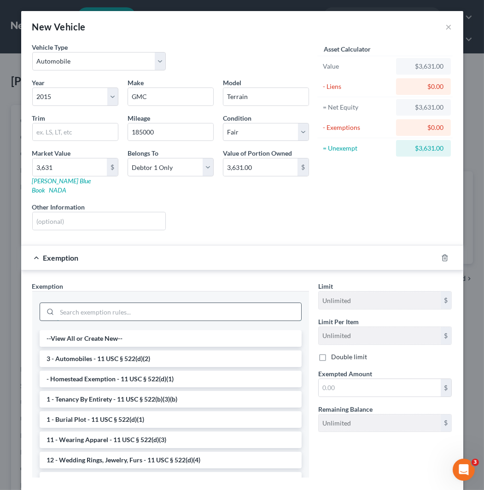
click at [187, 303] on input "search" at bounding box center [179, 311] width 244 height 17
click at [157, 352] on li "3 - Automobiles - 11 USC § 522(d)(2)" at bounding box center [171, 358] width 262 height 17
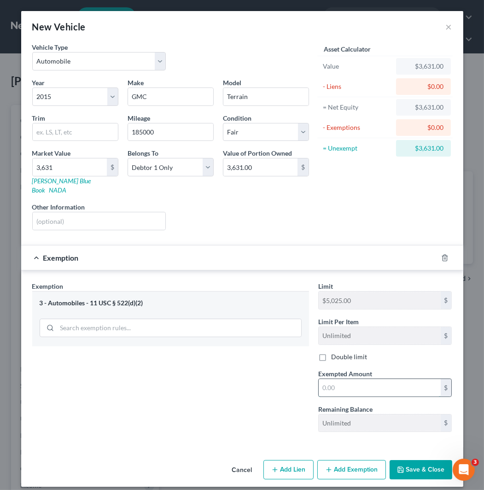
click at [365, 379] on input "text" at bounding box center [379, 387] width 122 height 17
type input "6"
type input "3,631"
click at [434, 467] on button "Save & Close" at bounding box center [420, 469] width 63 height 19
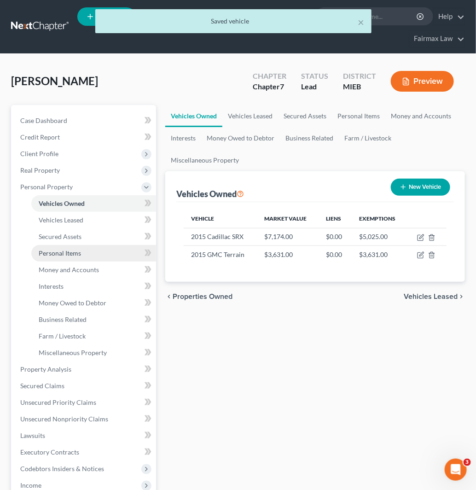
click at [91, 254] on link "Personal Items" at bounding box center [93, 253] width 125 height 17
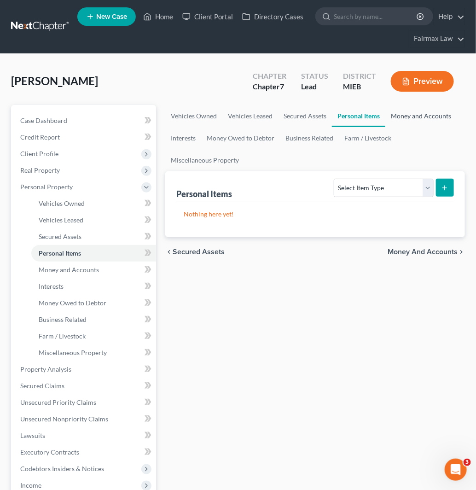
drag, startPoint x: 423, startPoint y: 120, endPoint x: 417, endPoint y: 129, distance: 10.9
click at [423, 120] on link "Money and Accounts" at bounding box center [420, 116] width 71 height 22
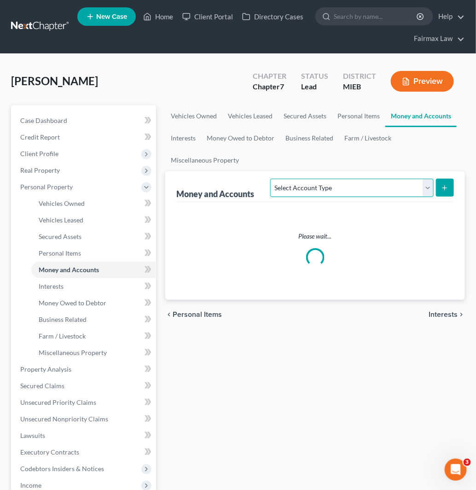
drag, startPoint x: 375, startPoint y: 191, endPoint x: 371, endPoint y: 194, distance: 5.0
click at [375, 191] on select "Select Account Type Brokerage Cash on Hand Certificates of Deposit Checking Acc…" at bounding box center [351, 188] width 163 height 18
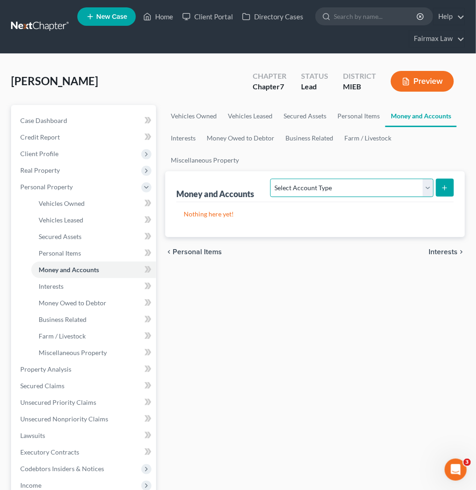
select select "cash_on_hand"
click at [272, 179] on select "Select Account Type Brokerage Cash on Hand Certificates of Deposit Checking Acc…" at bounding box center [351, 188] width 163 height 18
click at [444, 186] on icon "submit" at bounding box center [444, 187] width 7 height 7
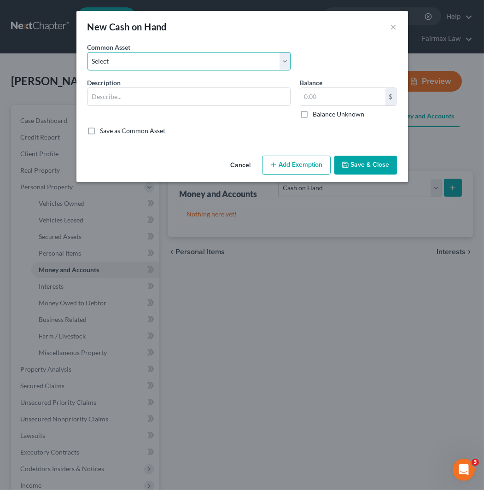
drag, startPoint x: 143, startPoint y: 57, endPoint x: 147, endPoint y: 65, distance: 9.5
click at [143, 57] on select "Select Cash on Hand Cash on Hand Cash Cash on hand on date of filing Cash on Ha…" at bounding box center [188, 61] width 203 height 18
select select "4"
click at [87, 52] on select "Select Cash on Hand Cash on Hand Cash Cash on hand on date of filing Cash on Ha…" at bounding box center [188, 61] width 203 height 18
type input "Cash on Hand"
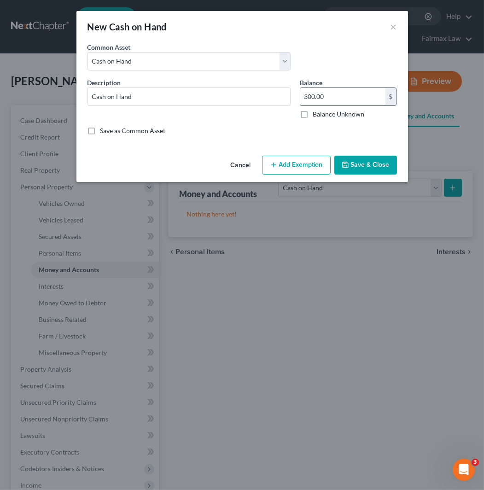
click at [323, 98] on input "300.00" at bounding box center [342, 96] width 85 height 17
type input "40"
click at [301, 162] on button "Add Exemption" at bounding box center [296, 165] width 69 height 19
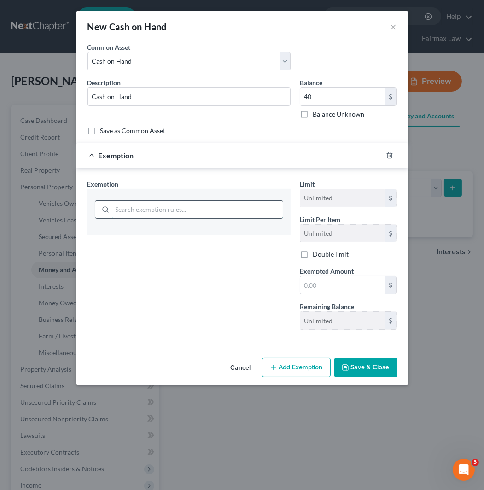
click at [240, 205] on input "search" at bounding box center [197, 209] width 170 height 17
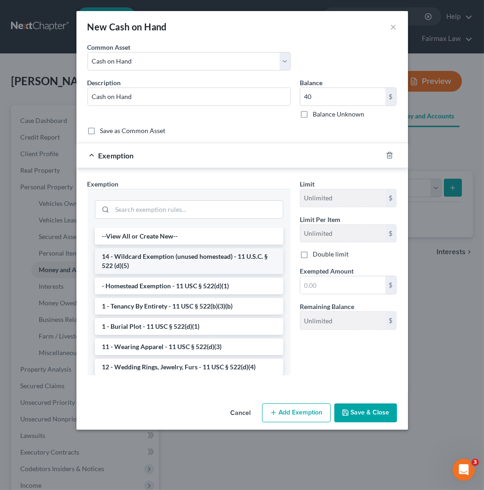
click at [192, 258] on li "14 - Wildcard Exemption (unused homestead) - 11 U.S.C. § 522 (d)(5)" at bounding box center [189, 261] width 188 height 26
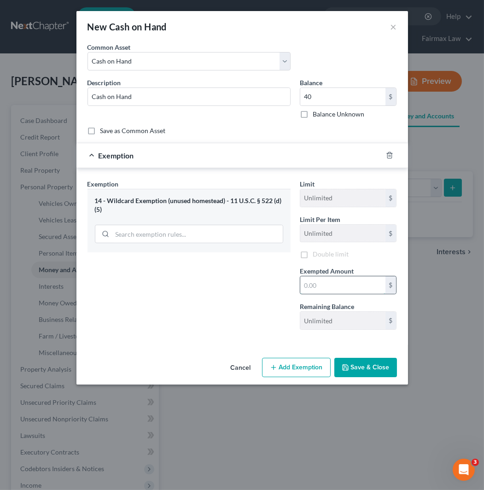
click at [337, 294] on input "text" at bounding box center [342, 284] width 85 height 17
type input "40"
click at [360, 372] on button "Save & Close" at bounding box center [365, 367] width 63 height 19
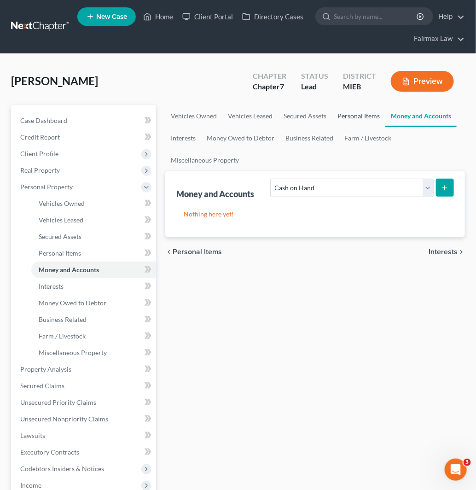
click at [360, 115] on link "Personal Items" at bounding box center [358, 116] width 53 height 22
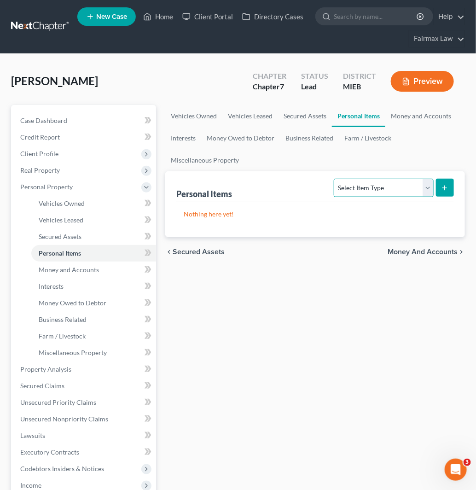
click at [373, 192] on select "Select Item Type Clothing Collectibles Of Value Electronics Firearms Household …" at bounding box center [383, 188] width 99 height 18
click at [335, 179] on select "Select Item Type Clothing Collectibles Of Value Electronics Firearms Household …" at bounding box center [383, 188] width 99 height 18
click at [382, 189] on select "Select Item Type Clothing Collectibles Of Value Electronics Firearms Household …" at bounding box center [383, 188] width 99 height 18
select select "household_goods"
click at [335, 179] on select "Select Item Type Clothing Collectibles Of Value Electronics Firearms Household …" at bounding box center [383, 188] width 99 height 18
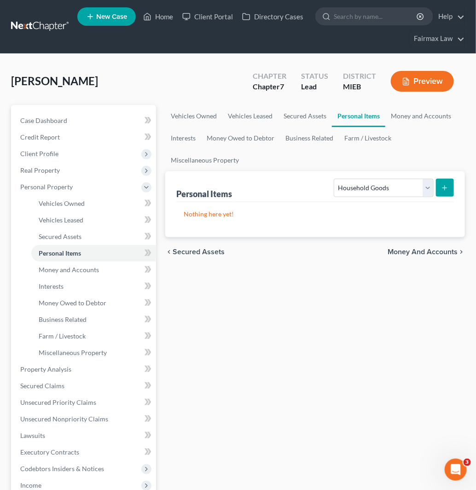
click at [448, 190] on icon "submit" at bounding box center [444, 187] width 7 height 7
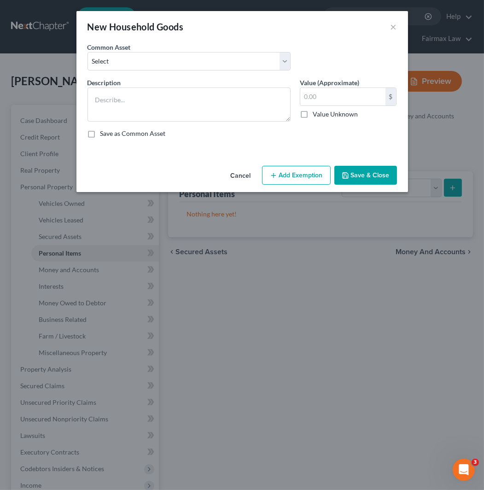
click at [245, 47] on div "Common Asset Select Common household furnishings, appliances, and decor Common …" at bounding box center [189, 56] width 212 height 28
click at [245, 61] on select "Select Common household furnishings, appliances, and decor Common household fur…" at bounding box center [188, 61] width 203 height 18
select select "16"
click at [87, 52] on select "Select Common household furnishings, appliances, and decor Common household fur…" at bounding box center [188, 61] width 203 height 18
type textarea "Household Goods"
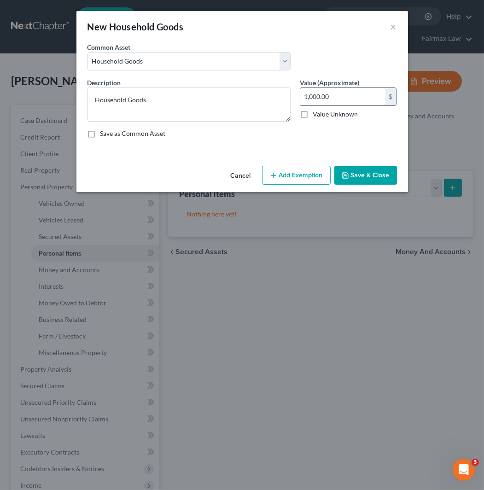
click at [329, 97] on input "1,000.00" at bounding box center [342, 96] width 85 height 17
type input "500"
click at [306, 178] on button "Add Exemption" at bounding box center [296, 175] width 69 height 19
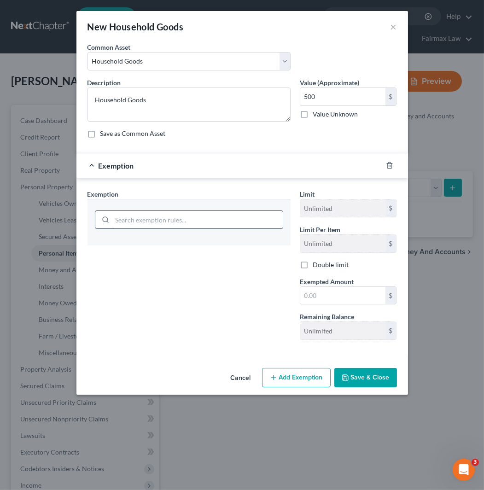
click at [223, 225] on input "search" at bounding box center [197, 219] width 170 height 17
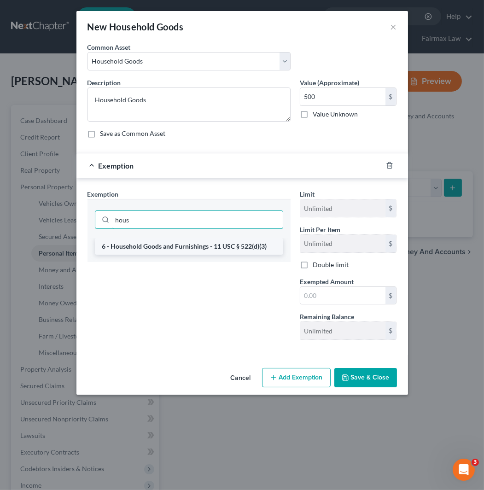
type input "hous"
click at [231, 248] on li "6 - Household Goods and Furnishings - 11 USC § 522(d)(3)" at bounding box center [189, 246] width 188 height 17
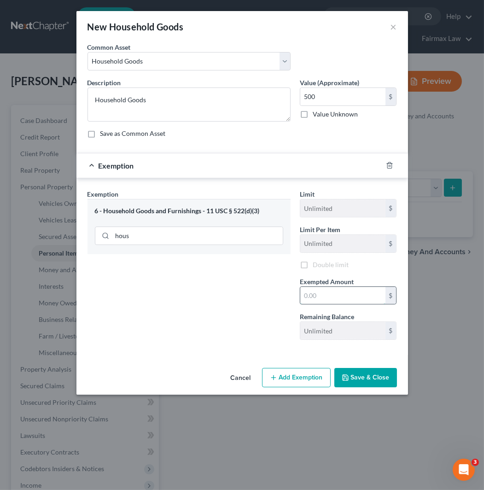
click at [349, 295] on input "text" at bounding box center [342, 295] width 85 height 17
type input "500"
click at [369, 369] on button "Save & Close" at bounding box center [365, 377] width 63 height 19
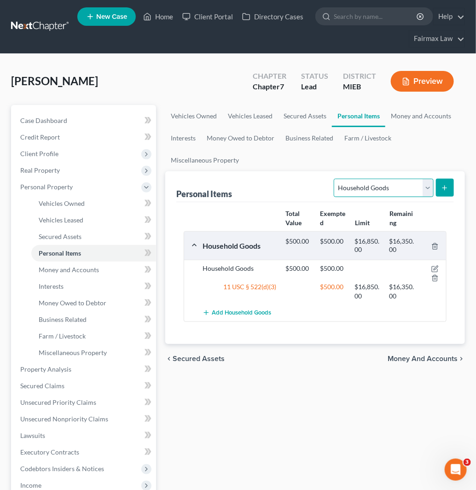
click at [405, 187] on select "Select Item Type Clothing Collectibles Of Value Electronics Firearms Household …" at bounding box center [383, 188] width 99 height 18
select select "electronics"
click at [335, 179] on select "Select Item Type Clothing Collectibles Of Value Electronics Firearms Household …" at bounding box center [383, 188] width 99 height 18
click at [448, 187] on icon "submit" at bounding box center [444, 187] width 7 height 7
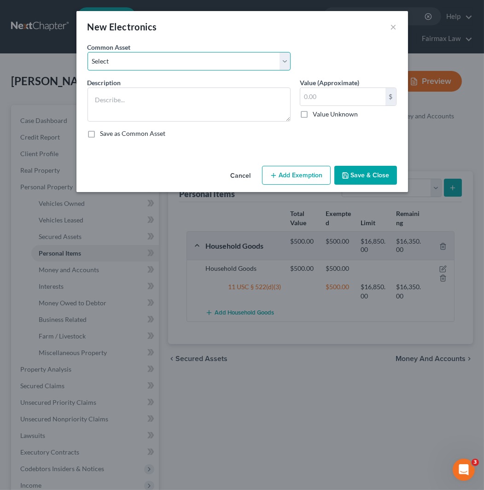
drag, startPoint x: 222, startPoint y: 61, endPoint x: 222, endPoint y: 69, distance: 7.8
click at [222, 61] on select "Select Household Electronics, including cell phones, PC or tablet device, telev…" at bounding box center [188, 61] width 203 height 18
select select "10"
click at [87, 52] on select "Select Household Electronics, including cell phones, PC or tablet device, telev…" at bounding box center [188, 61] width 203 height 18
type textarea "Household Electronics"
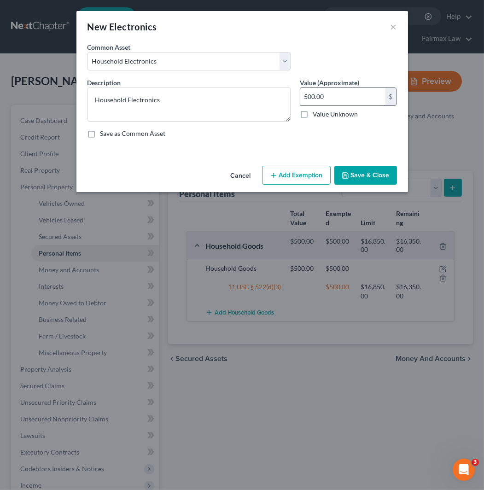
click at [329, 94] on input "500.00" at bounding box center [342, 96] width 85 height 17
type input "200"
click at [307, 180] on button "Add Exemption" at bounding box center [296, 175] width 69 height 19
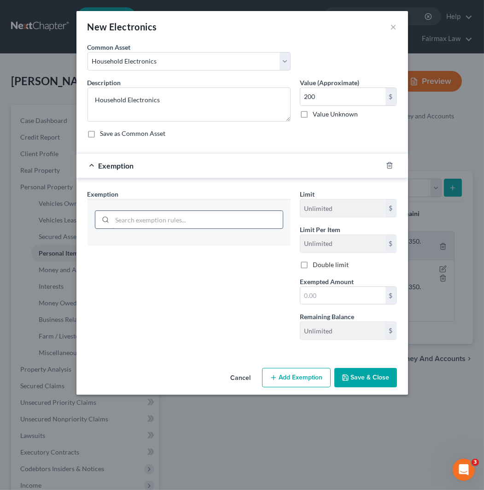
click at [212, 219] on input "search" at bounding box center [197, 219] width 170 height 17
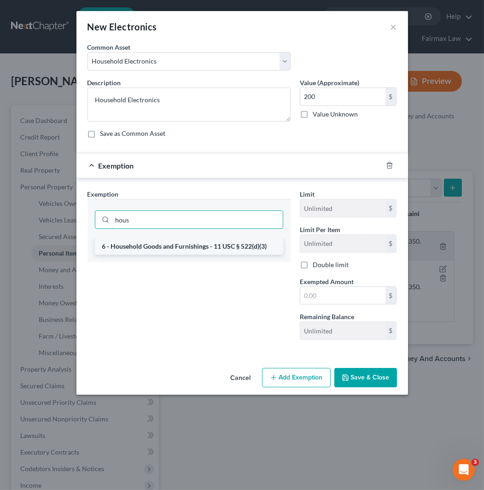
type input "hous"
click at [210, 251] on li "6 - Household Goods and Furnishings - 11 USC § 522(d)(3)" at bounding box center [189, 246] width 188 height 17
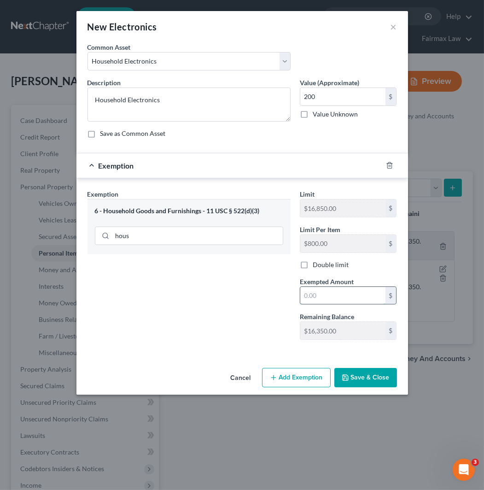
click at [314, 301] on input "text" at bounding box center [342, 295] width 85 height 17
type input "200"
click at [386, 379] on button "Save & Close" at bounding box center [365, 377] width 63 height 19
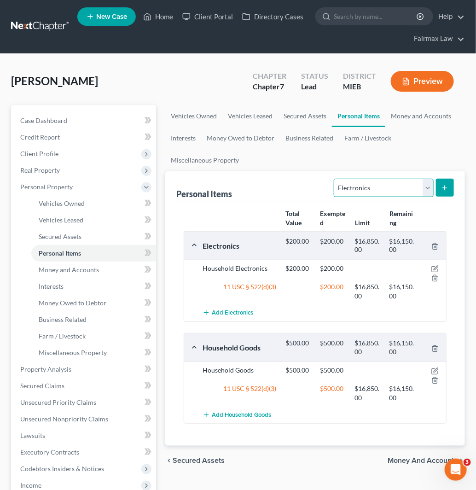
click at [415, 184] on select "Select Item Type Clothing Collectibles Of Value Electronics Firearms Household …" at bounding box center [383, 188] width 99 height 18
select select "firearms"
click at [335, 179] on select "Select Item Type Clothing Collectibles Of Value Electronics Firearms Household …" at bounding box center [383, 188] width 99 height 18
click at [438, 195] on button "submit" at bounding box center [445, 188] width 18 height 18
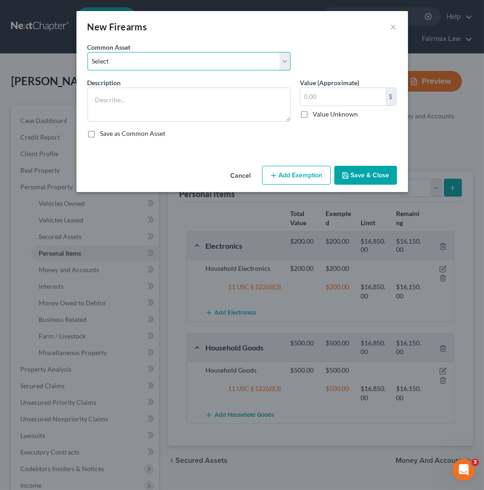
click at [210, 69] on select "Select Firearms Firearms (Pistol 9mm) Firearms" at bounding box center [188, 61] width 203 height 18
select select "0"
click at [87, 52] on select "Select Firearms Firearms (Pistol 9mm) Firearms" at bounding box center [188, 61] width 203 height 18
type textarea "Firearms"
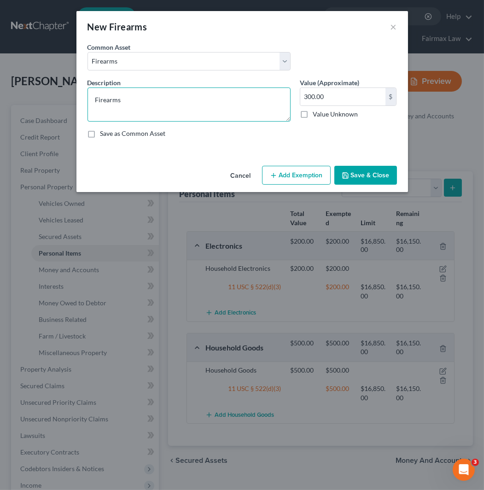
click at [199, 98] on textarea "Firearms" at bounding box center [188, 104] width 203 height 34
click at [350, 99] on input "300.00" at bounding box center [342, 96] width 85 height 17
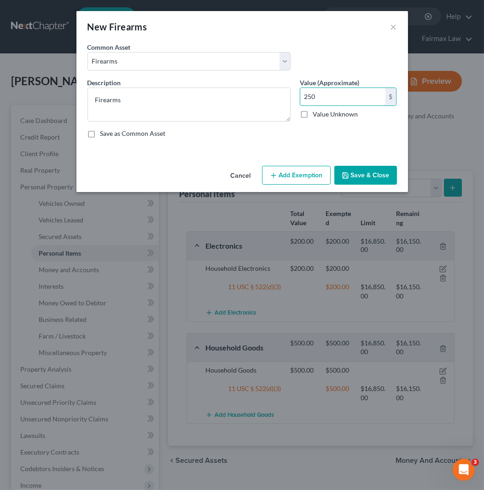
type input "250"
click at [305, 181] on button "Add Exemption" at bounding box center [296, 175] width 69 height 19
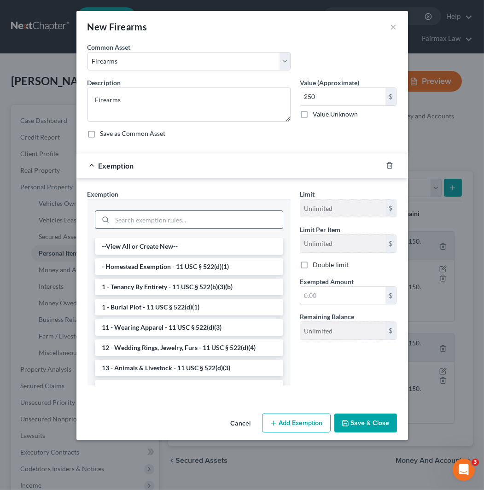
click at [230, 220] on input "search" at bounding box center [197, 219] width 170 height 17
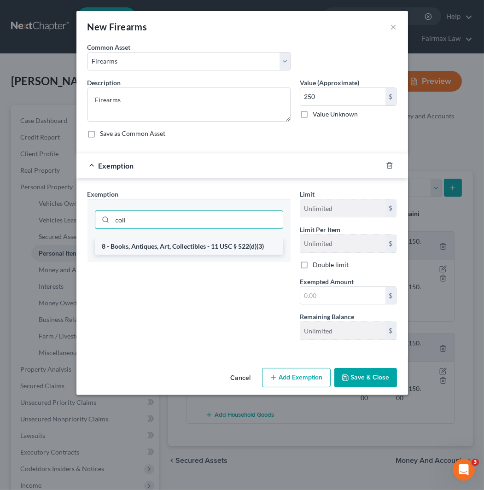
type input "coll"
click at [228, 245] on li "8 - Books, Antiques, Art, Collectibles - 11 USC § 522(d)(3)" at bounding box center [189, 246] width 188 height 17
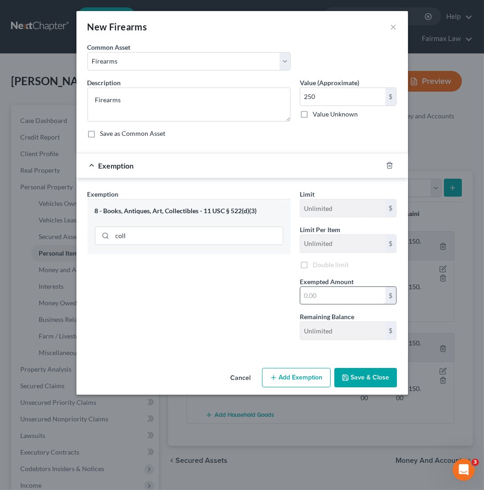
click at [314, 298] on input "text" at bounding box center [342, 295] width 85 height 17
type input "250"
click at [350, 385] on button "Save & Close" at bounding box center [365, 377] width 63 height 19
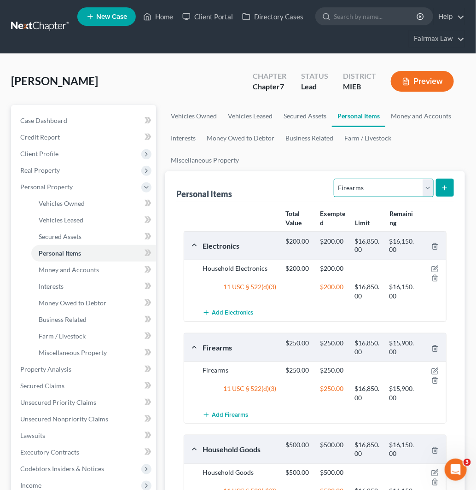
click at [396, 187] on select "Select Item Type Clothing Collectibles Of Value Electronics Firearms Household …" at bounding box center [383, 188] width 99 height 18
select select "clothing"
click at [335, 179] on select "Select Item Type Clothing Collectibles Of Value Electronics Firearms Household …" at bounding box center [383, 188] width 99 height 18
click at [444, 190] on icon "submit" at bounding box center [444, 187] width 7 height 7
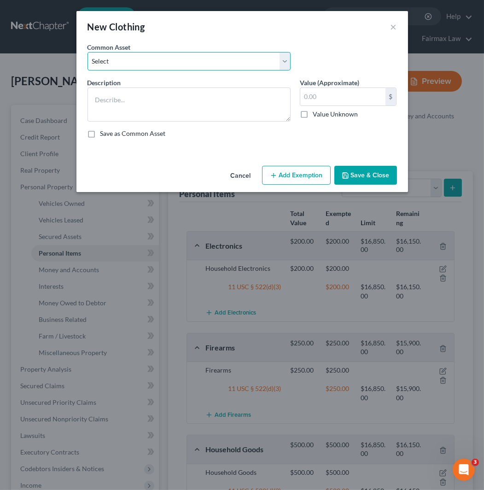
click at [193, 67] on select "Select Common clothing Common clothing Common clothing Everyday clothing Profes…" at bounding box center [188, 61] width 203 height 18
select select "6"
click at [87, 52] on select "Select Common clothing Common clothing Common clothing Everyday clothing Profes…" at bounding box center [188, 61] width 203 height 18
type textarea "Common clothing"
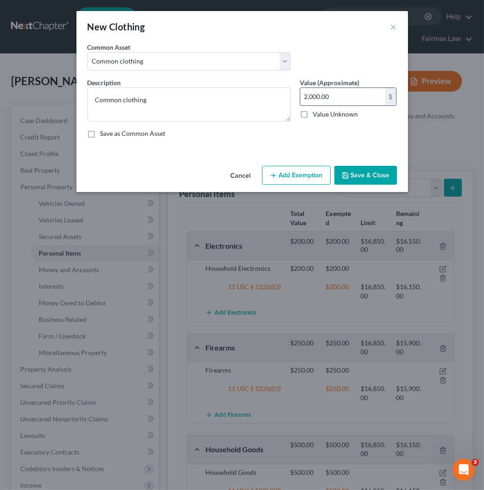
click at [353, 95] on input "2,000.00" at bounding box center [342, 96] width 85 height 17
type input "75"
click at [307, 178] on button "Add Exemption" at bounding box center [296, 175] width 69 height 19
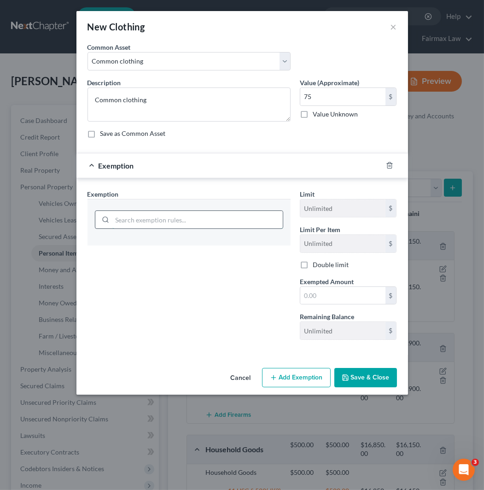
click at [180, 226] on input "search" at bounding box center [197, 219] width 170 height 17
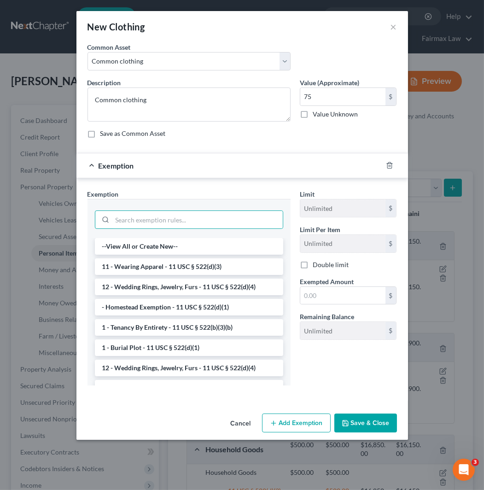
click at [199, 267] on li "11 - Wearing Apparel - 11 USC § 522(d)(3)" at bounding box center [189, 266] width 188 height 17
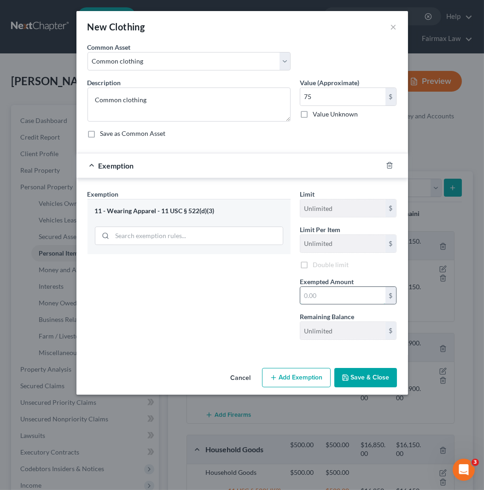
click at [354, 296] on input "text" at bounding box center [342, 295] width 85 height 17
type input "75"
click at [363, 370] on button "Save & Close" at bounding box center [365, 377] width 63 height 19
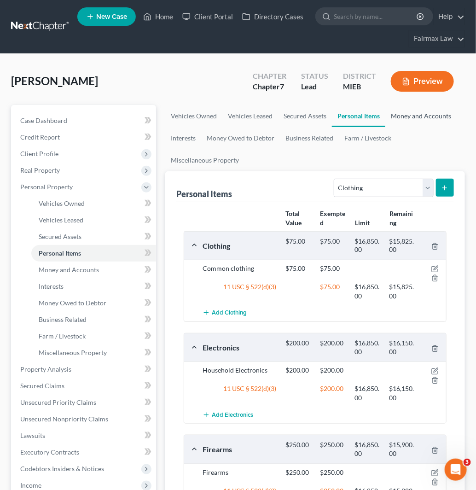
click at [432, 114] on link "Money and Accounts" at bounding box center [420, 116] width 71 height 22
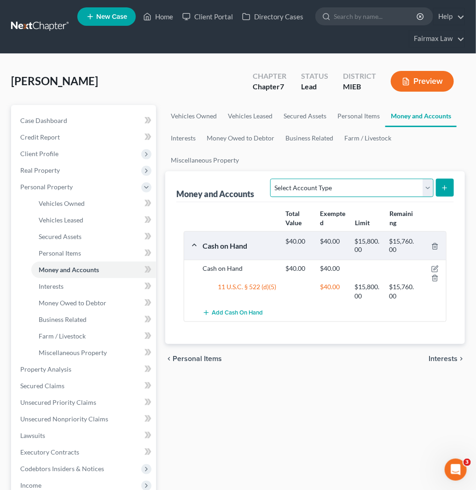
click at [343, 187] on select "Select Account Type Brokerage Cash on Hand Certificates of Deposit Checking Acc…" at bounding box center [351, 188] width 163 height 18
select select "checking"
click at [272, 179] on select "Select Account Type Brokerage Cash on Hand Certificates of Deposit Checking Acc…" at bounding box center [351, 188] width 163 height 18
click at [443, 188] on icon "submit" at bounding box center [444, 187] width 7 height 7
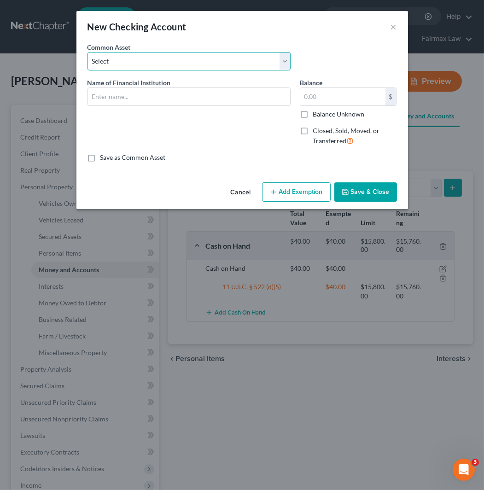
click at [213, 63] on select "Select Day Air FCU Daily Pay So-Fi Adventure Credit Union So-Fi Mountain Credit…" at bounding box center [188, 61] width 203 height 18
select select "22"
click at [87, 52] on select "Select Day Air FCU Daily Pay So-Fi Adventure Credit Union So-Fi Mountain Credit…" at bounding box center [188, 61] width 203 height 18
type input "Comerica Bank"
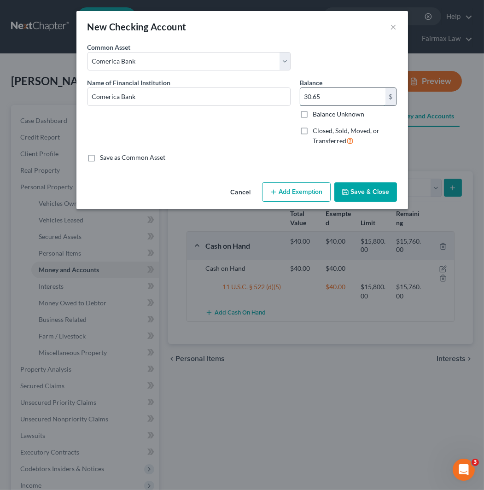
click at [327, 100] on input "30.65" at bounding box center [342, 96] width 85 height 17
type input "5.6"
click at [311, 190] on button "Add Exemption" at bounding box center [296, 191] width 69 height 19
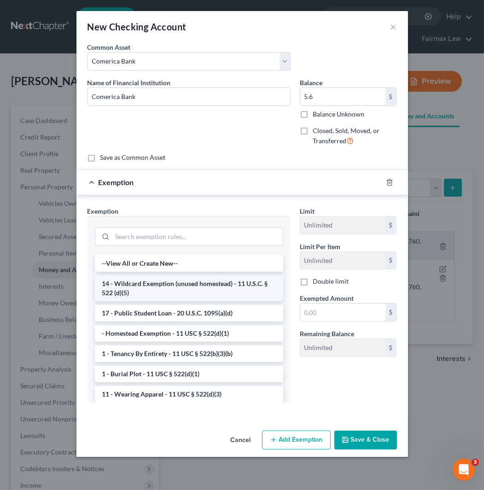
click at [194, 293] on li "14 - Wildcard Exemption (unused homestead) - 11 U.S.C. § 522 (d)(5)" at bounding box center [189, 288] width 188 height 26
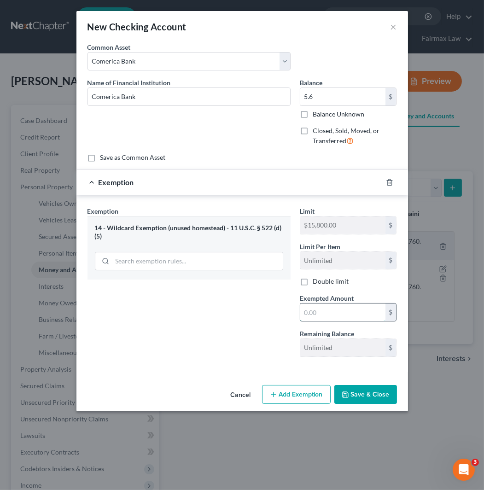
click at [364, 311] on input "text" at bounding box center [342, 311] width 85 height 17
type input "5.6"
click at [384, 395] on button "Save & Close" at bounding box center [365, 394] width 63 height 19
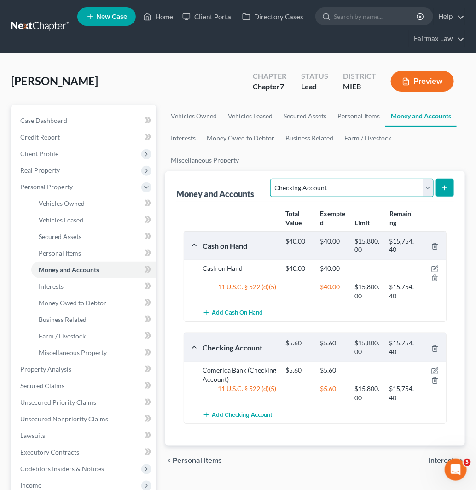
click at [367, 191] on select "Select Account Type Brokerage Cash on Hand Certificates of Deposit Checking Acc…" at bounding box center [351, 188] width 163 height 18
select select "other"
click at [272, 179] on select "Select Account Type Brokerage Cash on Hand Certificates of Deposit Checking Acc…" at bounding box center [351, 188] width 163 height 18
click at [448, 186] on icon "submit" at bounding box center [444, 187] width 7 height 7
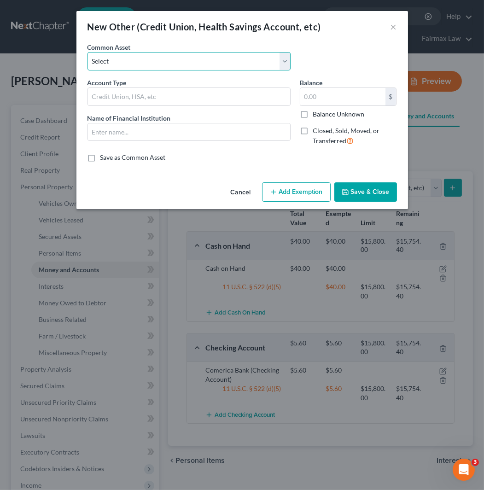
click at [201, 63] on select "Select Prepaid Debit Card - Chime Credit Builder Way2Go Prepaid Debit Card - Ne…" at bounding box center [188, 61] width 203 height 18
select select "8"
click at [87, 52] on select "Select Prepaid Debit Card - Chime Credit Builder Way2Go Prepaid Debit Card - Ne…" at bounding box center [188, 61] width 203 height 18
type input "Prepaid Debit Card - CashApp"
type input "Cashapp"
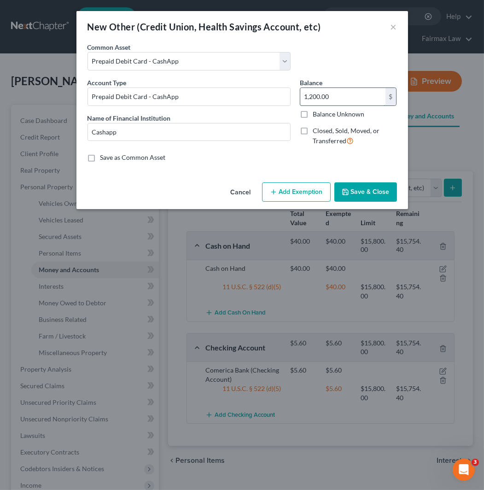
click at [353, 98] on input "1,200.00" at bounding box center [342, 96] width 85 height 17
type input "0"
click at [366, 197] on button "Save & Close" at bounding box center [365, 191] width 63 height 19
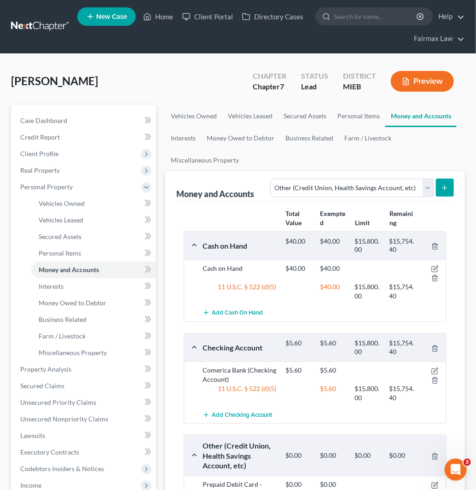
click at [449, 187] on button "submit" at bounding box center [445, 188] width 18 height 18
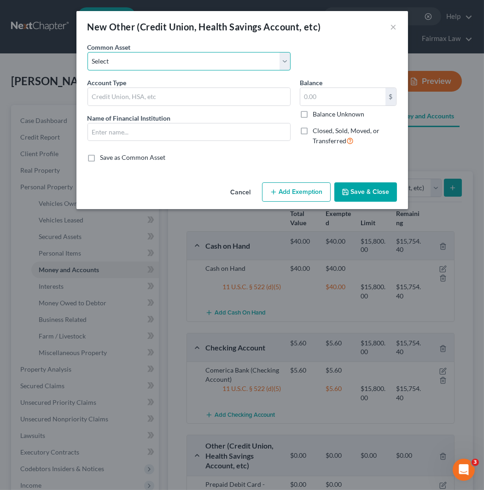
click at [198, 58] on select "Select Prepaid Debit Card - Chime Credit Builder Way2Go Prepaid Debit Card - Ne…" at bounding box center [188, 61] width 203 height 18
click at [87, 52] on select "Select Prepaid Debit Card - Chime Credit Builder Way2Go Prepaid Debit Card - Ne…" at bounding box center [188, 61] width 203 height 18
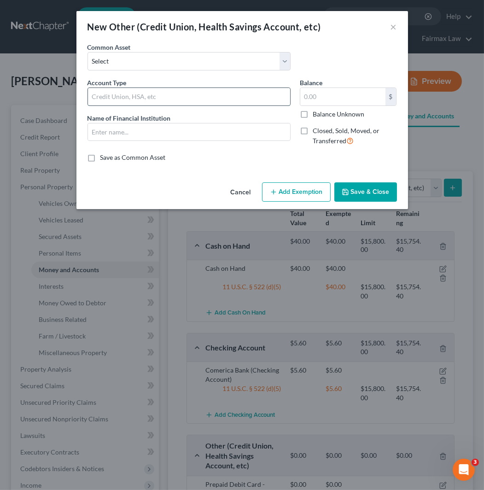
drag, startPoint x: 195, startPoint y: 97, endPoint x: 187, endPoint y: 98, distance: 7.4
click at [195, 97] on input "text" at bounding box center [189, 96] width 202 height 17
type input "X"
type input "Zelle"
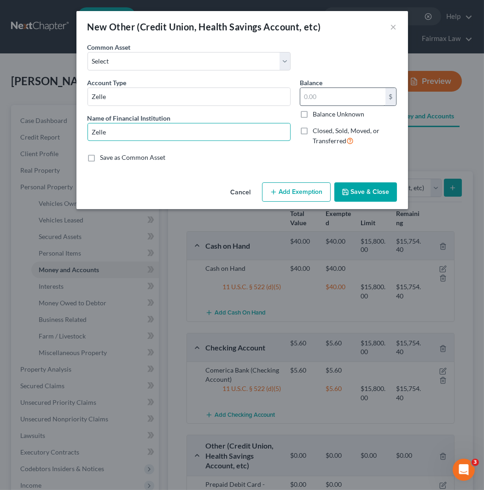
type input "Zelle"
click at [337, 98] on input "text" at bounding box center [342, 96] width 85 height 17
type input "0"
click at [357, 198] on button "Save & Close" at bounding box center [365, 191] width 63 height 19
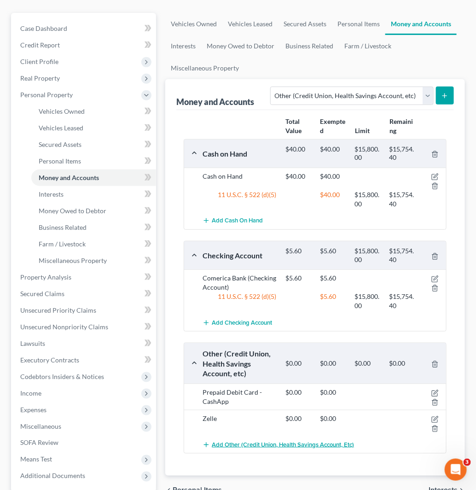
scroll to position [153, 0]
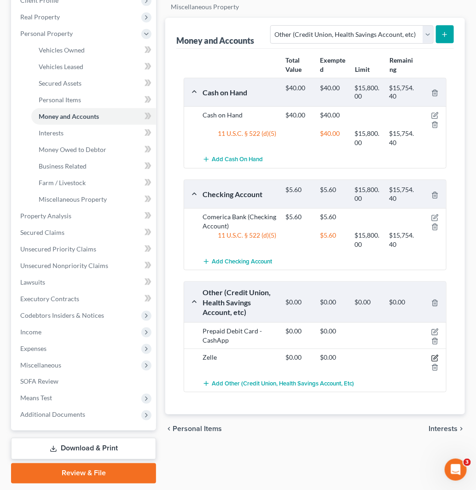
click at [435, 357] on icon "button" at bounding box center [434, 357] width 7 height 7
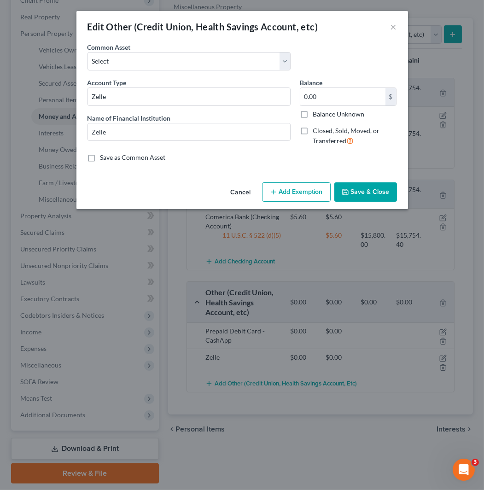
click at [312, 114] on label "Balance Unknown" at bounding box center [338, 114] width 52 height 9
click at [316, 114] on input "Balance Unknown" at bounding box center [319, 113] width 6 height 6
click at [312, 113] on label "Balance Unknown" at bounding box center [338, 114] width 52 height 9
click at [316, 113] on input "Balance Unknown" at bounding box center [319, 113] width 6 height 6
checkbox input "false"
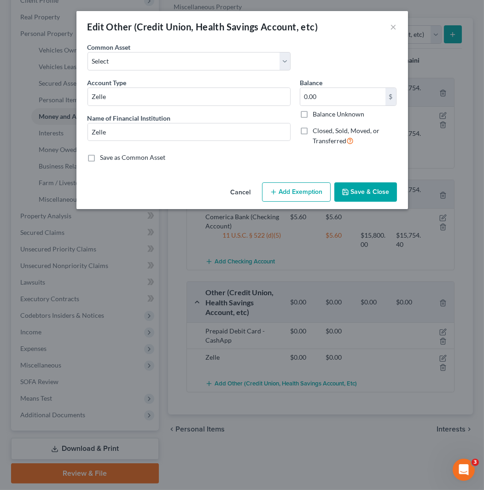
click at [138, 154] on label "Save as Common Asset" at bounding box center [132, 157] width 65 height 9
click at [110, 154] on input "Save as Common Asset" at bounding box center [107, 156] width 6 height 6
checkbox input "true"
click at [387, 190] on button "Save & Close" at bounding box center [365, 191] width 63 height 19
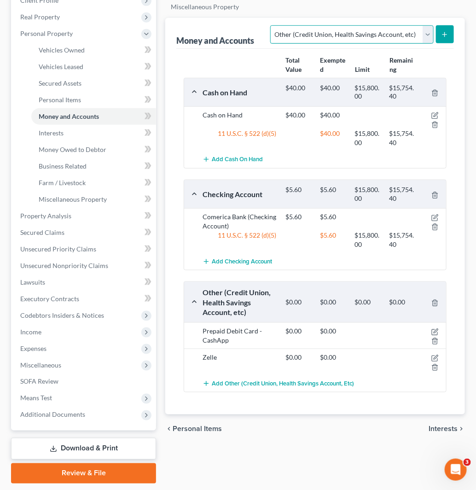
click at [376, 40] on select "Select Account Type Brokerage Cash on Hand Certificates of Deposit Checking Acc…" at bounding box center [351, 34] width 163 height 18
click at [447, 39] on button "submit" at bounding box center [445, 34] width 18 height 18
click at [440, 34] on button "submit" at bounding box center [445, 34] width 18 height 18
click at [438, 36] on button "submit" at bounding box center [445, 34] width 18 height 18
click at [447, 31] on icon "submit" at bounding box center [444, 34] width 7 height 7
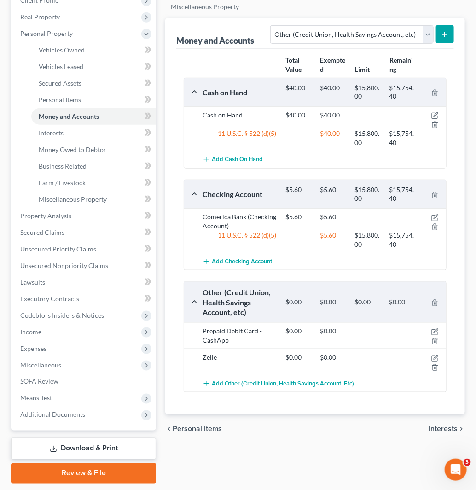
click at [447, 31] on icon "submit" at bounding box center [444, 34] width 7 height 7
click at [358, 51] on div "Total Value Exempted Limit Remaining Cash on Hand $40.00 $40.00 $15,800.00 $15,…" at bounding box center [314, 232] width 277 height 366
drag, startPoint x: 369, startPoint y: 34, endPoint x: 369, endPoint y: 42, distance: 8.3
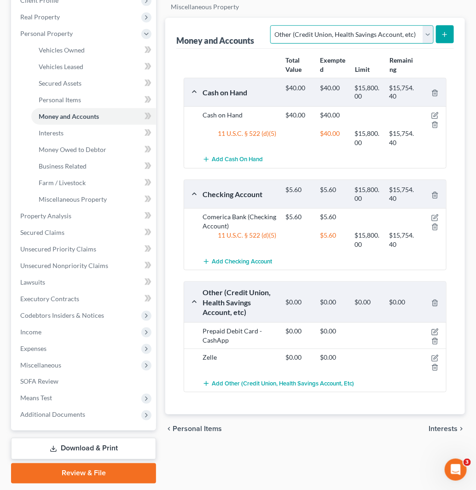
click at [369, 34] on select "Select Account Type Brokerage Cash on Hand Certificates of Deposit Checking Acc…" at bounding box center [351, 34] width 163 height 18
click at [272, 25] on select "Select Account Type Brokerage Cash on Hand Certificates of Deposit Checking Acc…" at bounding box center [351, 34] width 163 height 18
click at [394, 29] on select "Select Account Type Brokerage Cash on Hand Certificates of Deposit Checking Acc…" at bounding box center [351, 34] width 163 height 18
click at [272, 25] on select "Select Account Type Brokerage Cash on Hand Certificates of Deposit Checking Acc…" at bounding box center [351, 34] width 163 height 18
drag, startPoint x: 365, startPoint y: 28, endPoint x: 367, endPoint y: 43, distance: 14.9
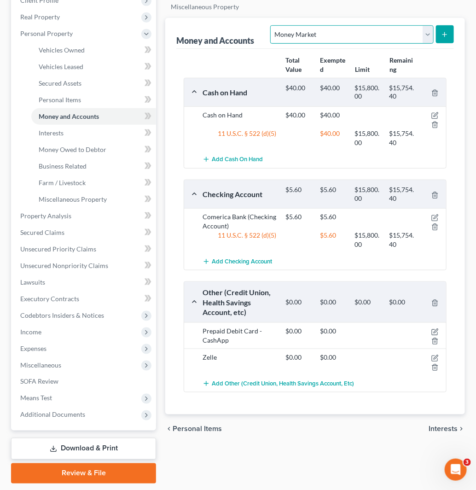
click at [365, 28] on select "Select Account Type Brokerage Cash on Hand Certificates of Deposit Checking Acc…" at bounding box center [351, 34] width 163 height 18
select select "other"
click at [272, 25] on select "Select Account Type Brokerage Cash on Hand Certificates of Deposit Checking Acc…" at bounding box center [351, 34] width 163 height 18
click at [444, 29] on button "submit" at bounding box center [445, 34] width 18 height 18
